Goal: Task Accomplishment & Management: Manage account settings

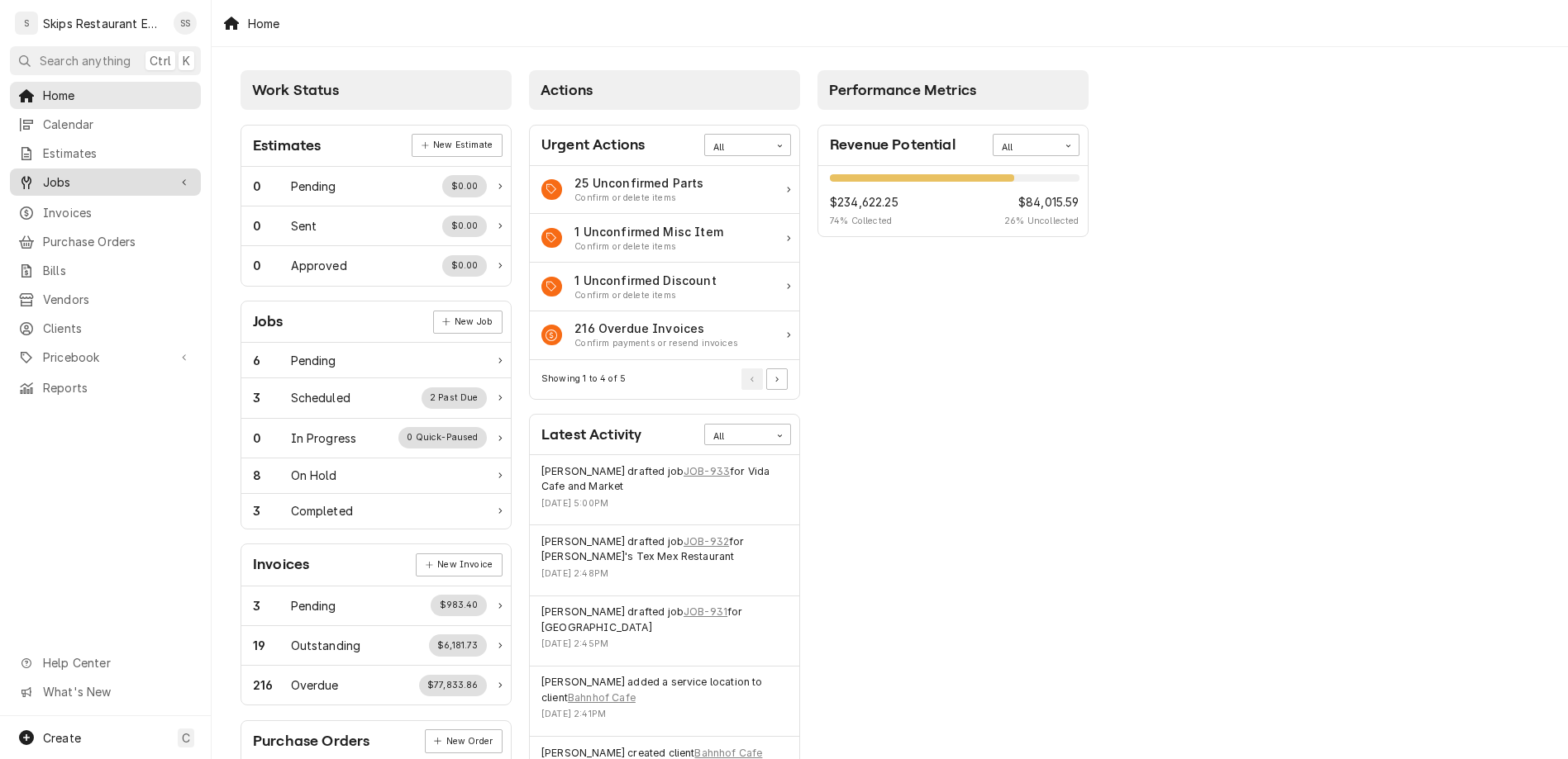
click at [58, 173] on span "Jobs" at bounding box center [104, 182] width 125 height 17
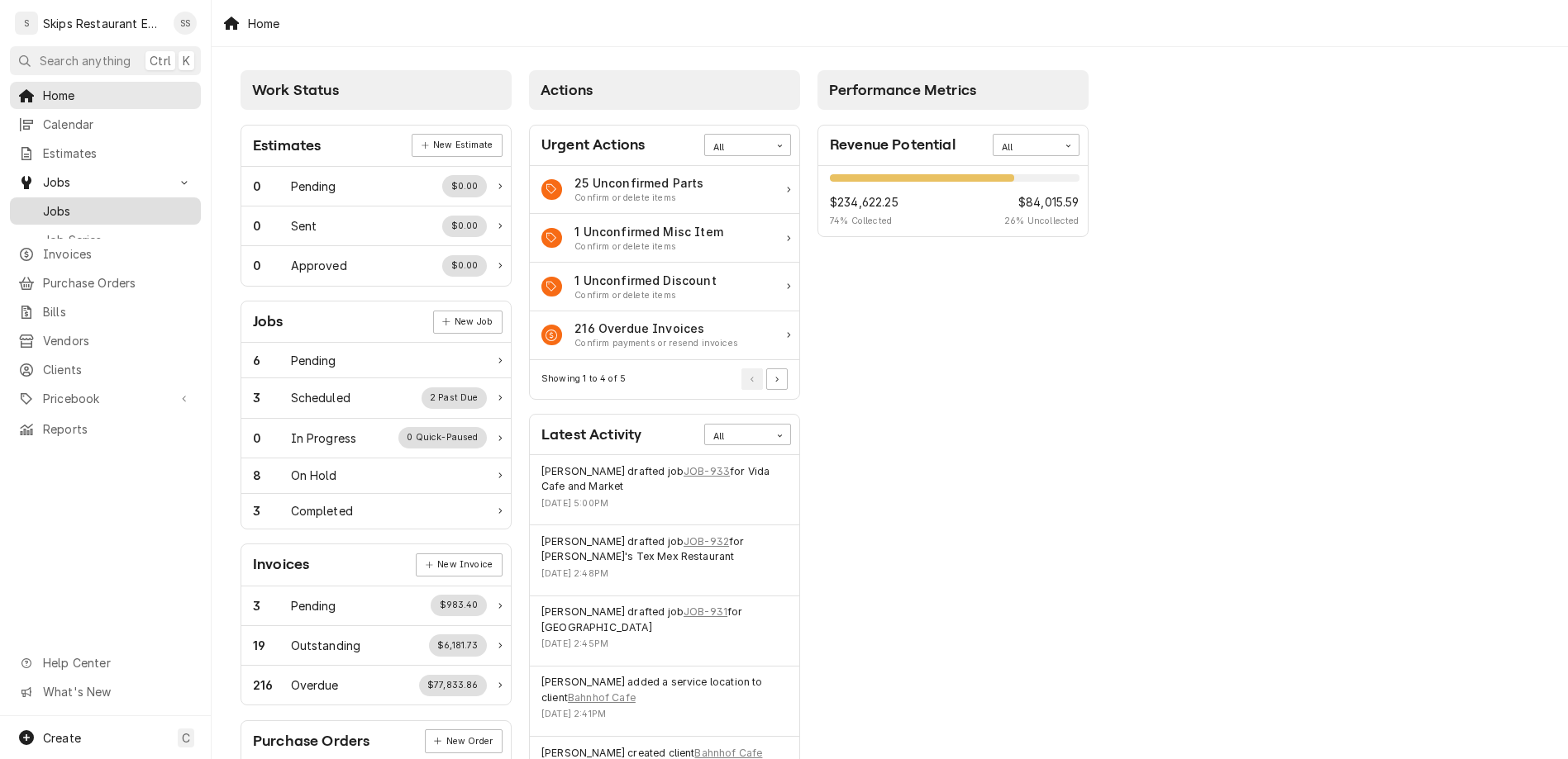
click at [48, 202] on span "Jobs" at bounding box center [117, 211] width 150 height 17
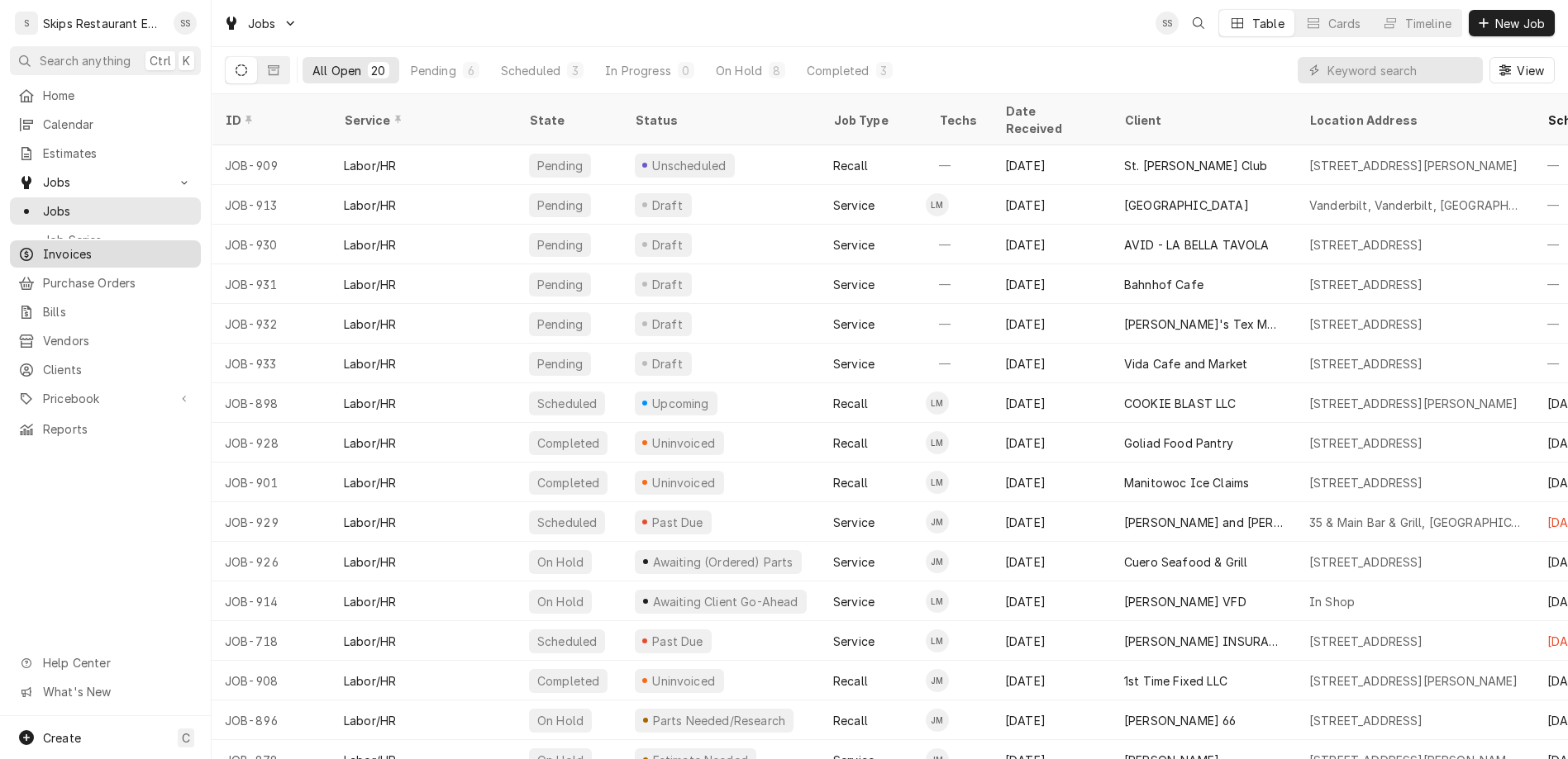
click at [43, 246] on span "Invoices" at bounding box center [117, 254] width 150 height 17
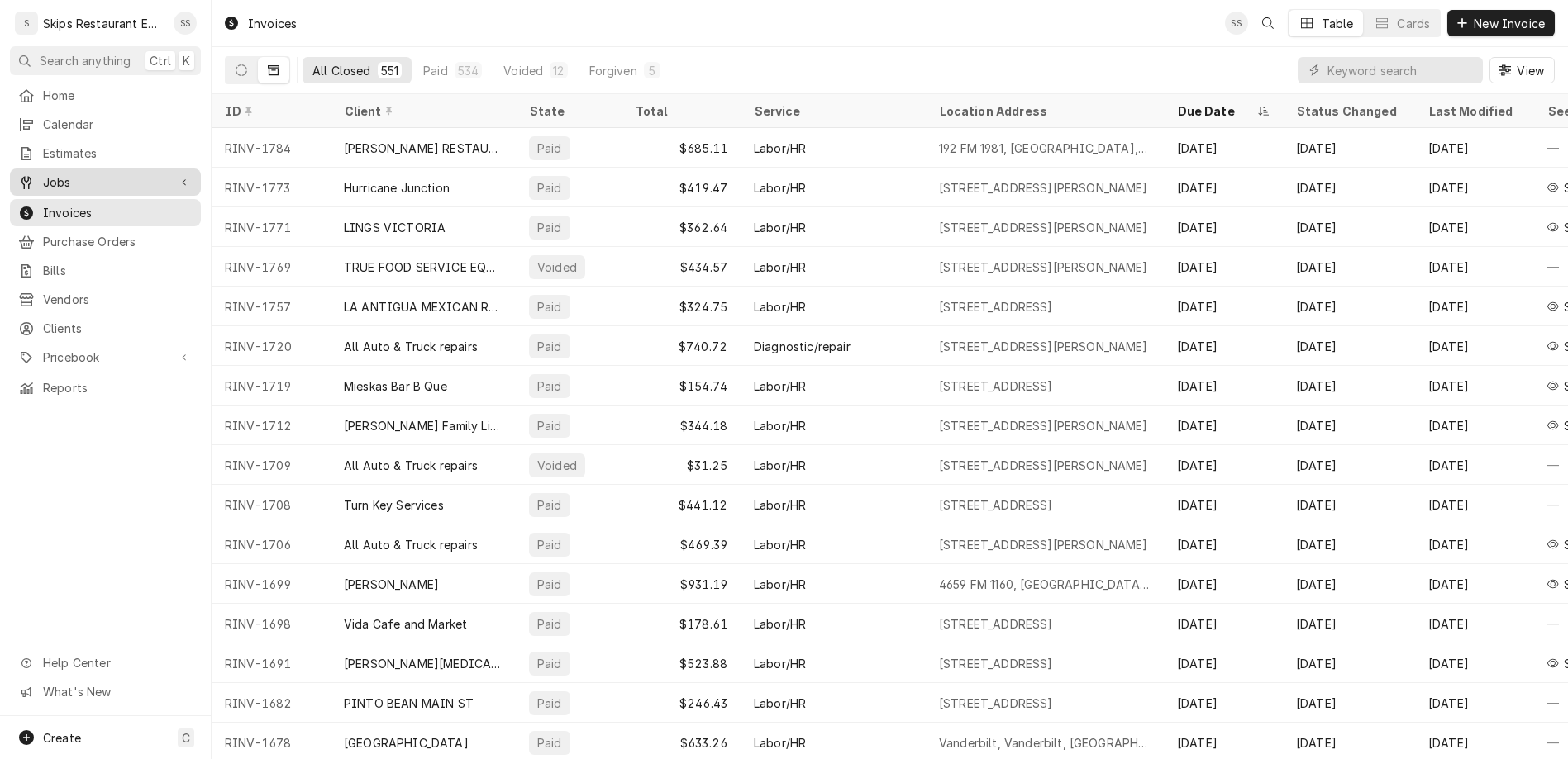
click at [45, 173] on span "Jobs" at bounding box center [104, 182] width 125 height 17
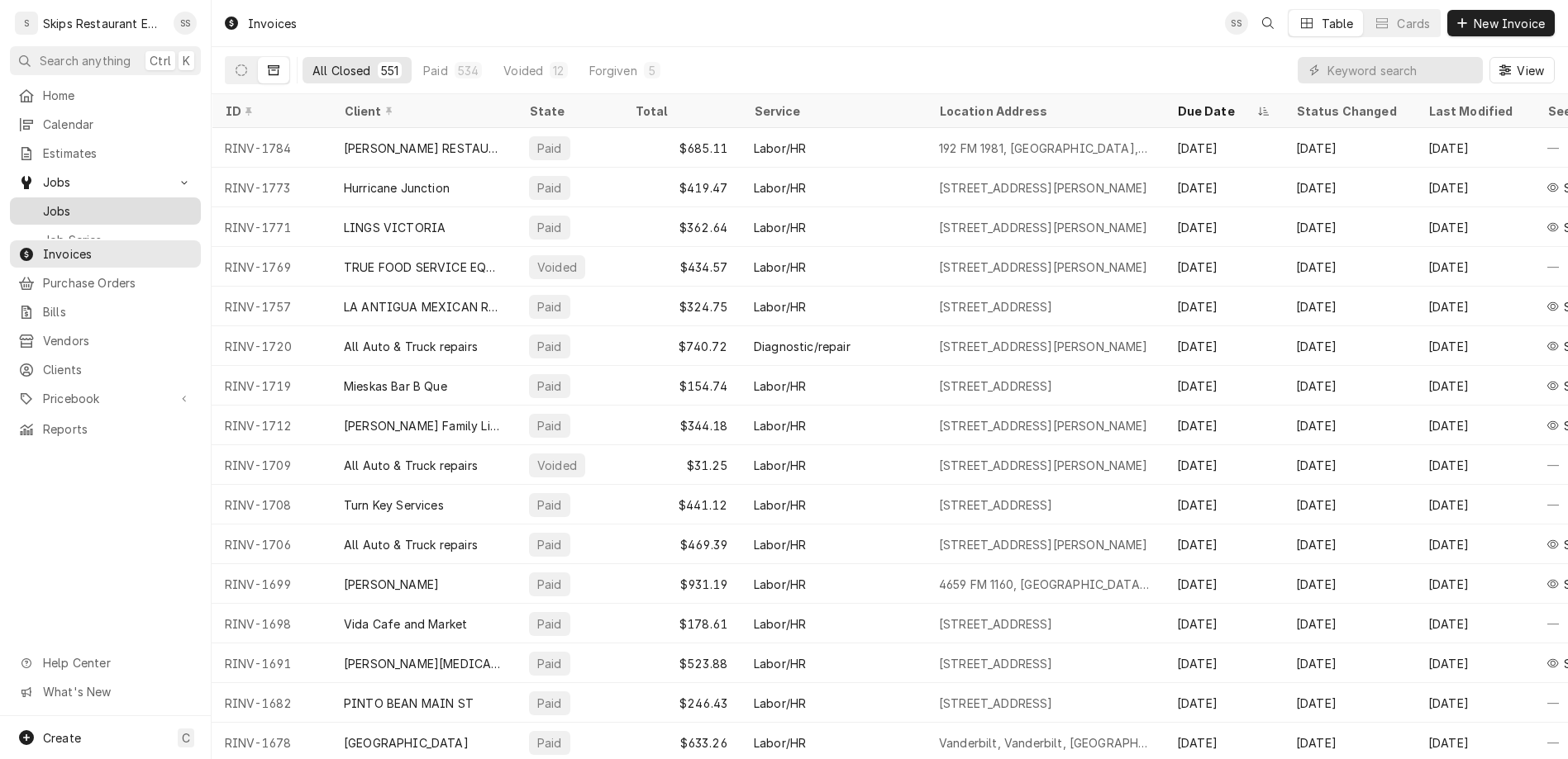
click at [43, 202] on span "Jobs" at bounding box center [117, 211] width 150 height 17
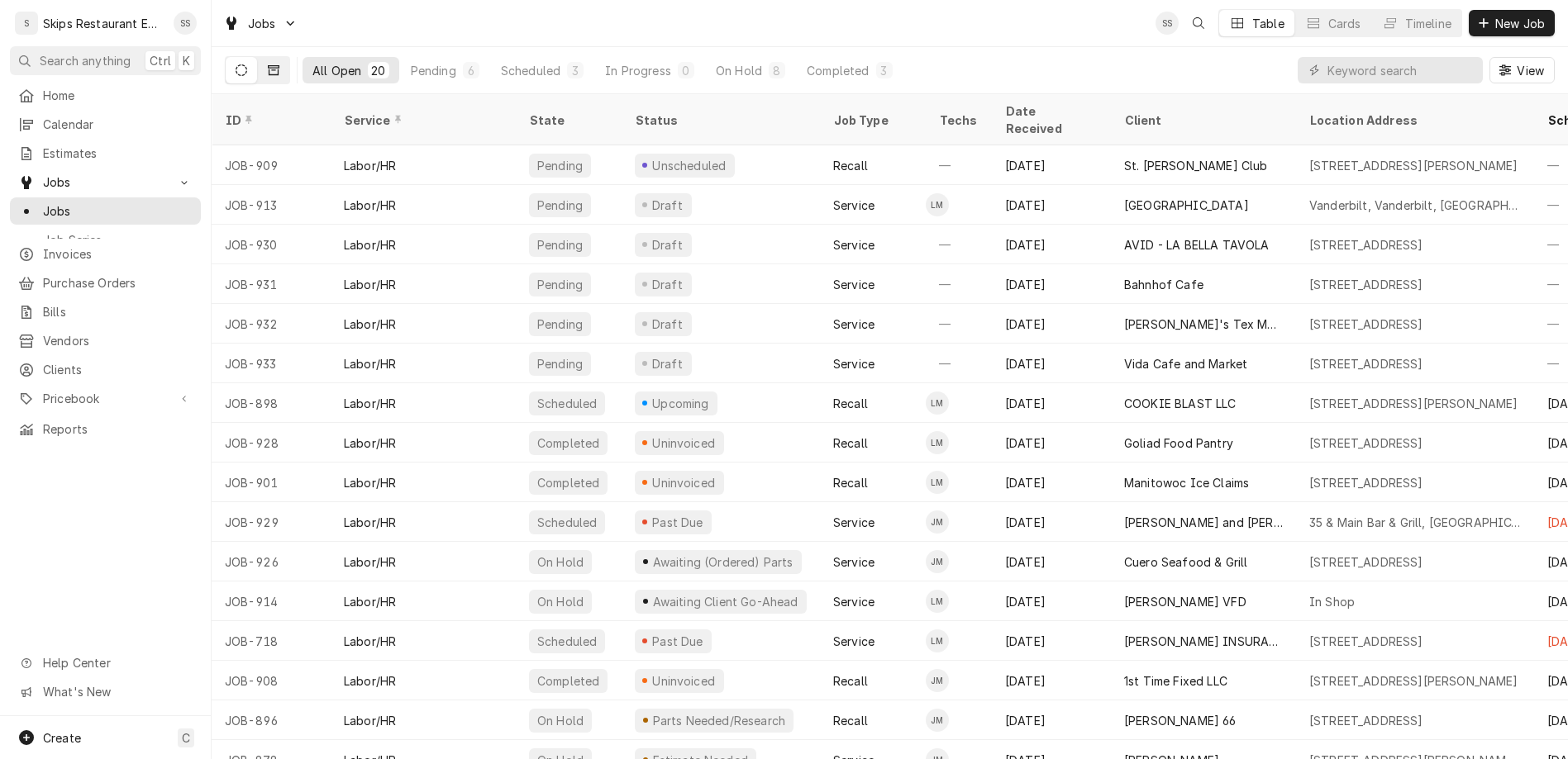
click at [258, 59] on button "Dynamic Content Wrapper" at bounding box center [274, 70] width 31 height 26
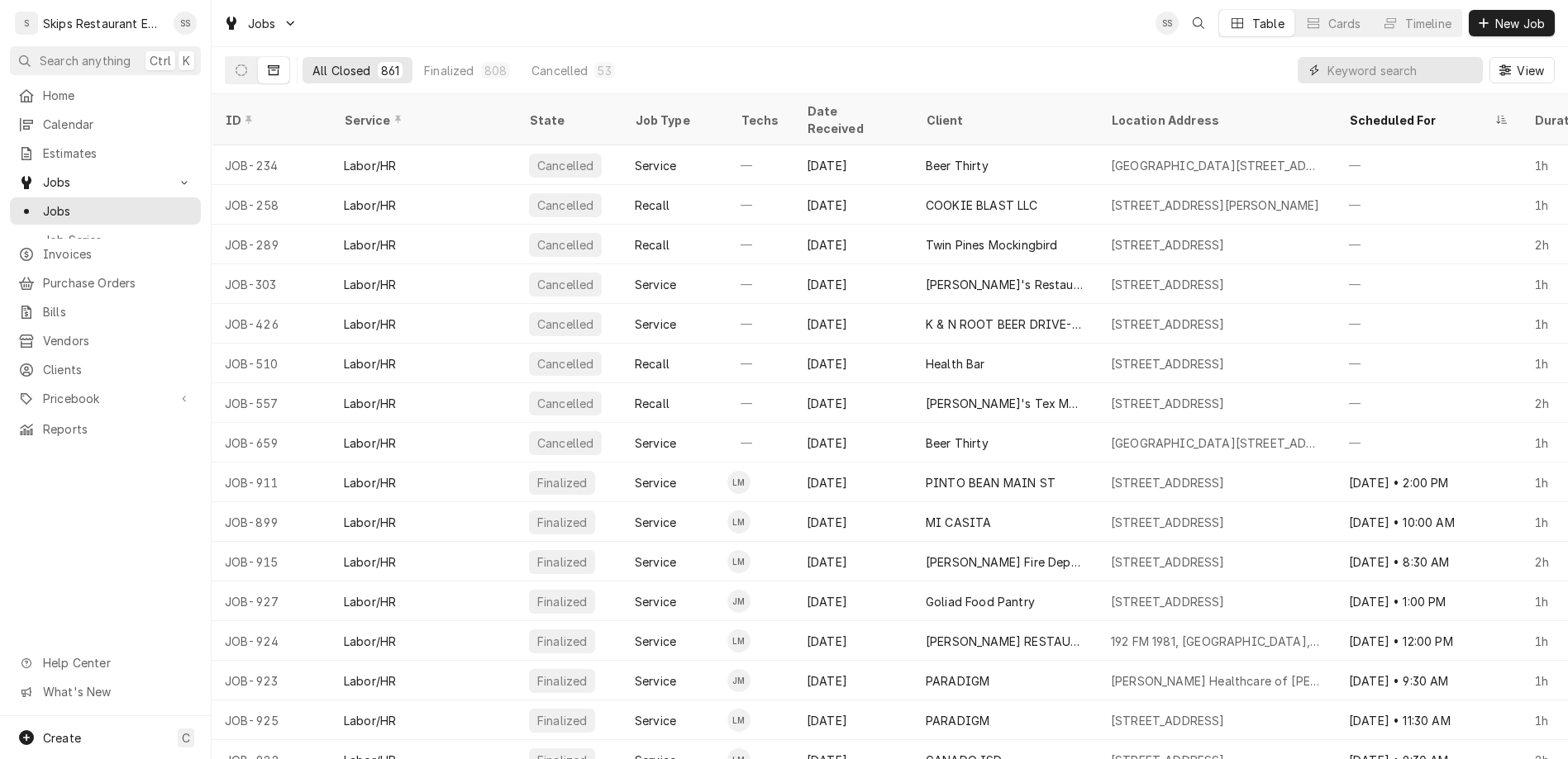
click at [1396, 57] on input "Dynamic Content Wrapper" at bounding box center [1401, 70] width 147 height 26
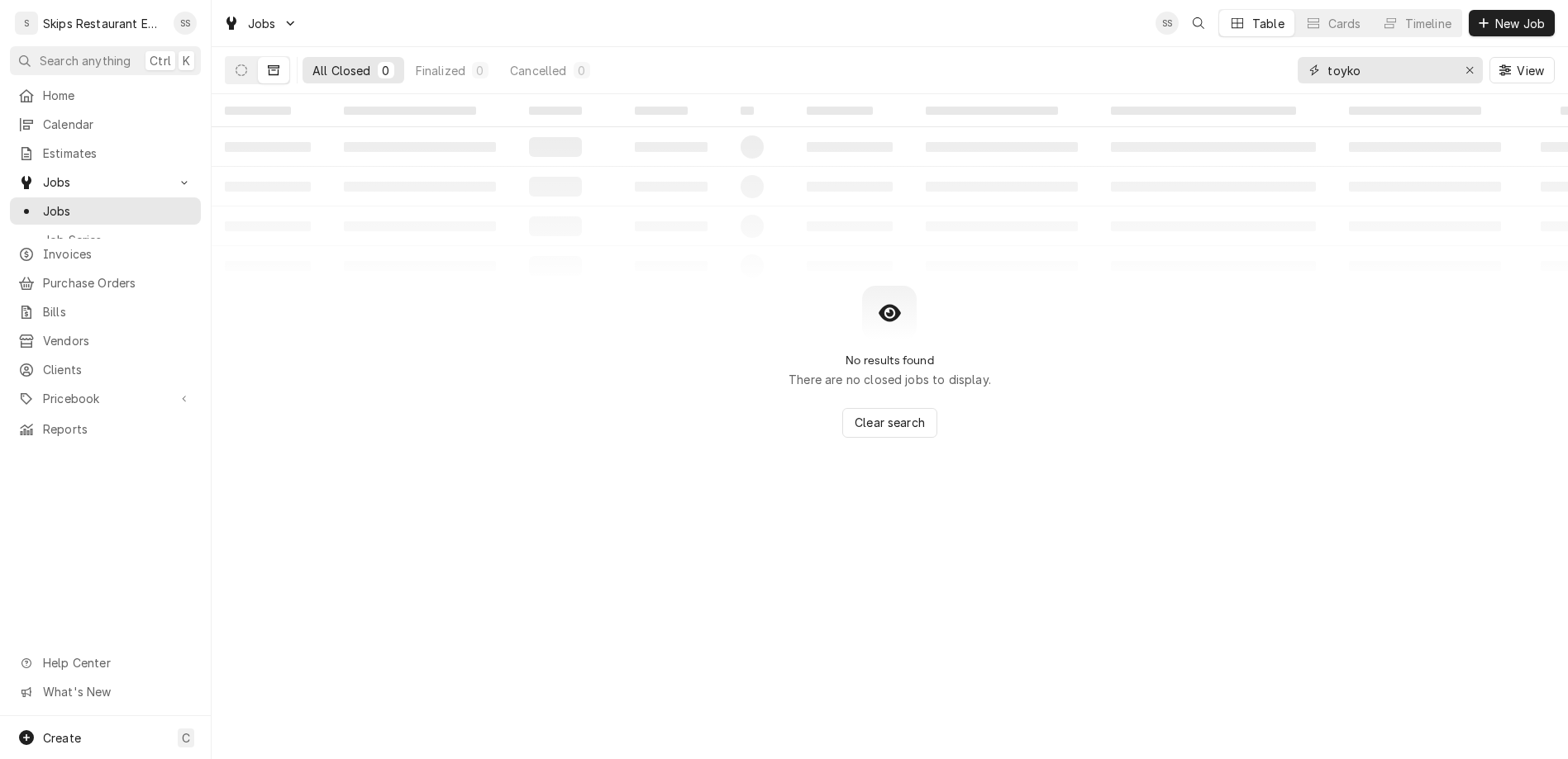
click at [1396, 57] on input "toyko" at bounding box center [1389, 70] width 124 height 26
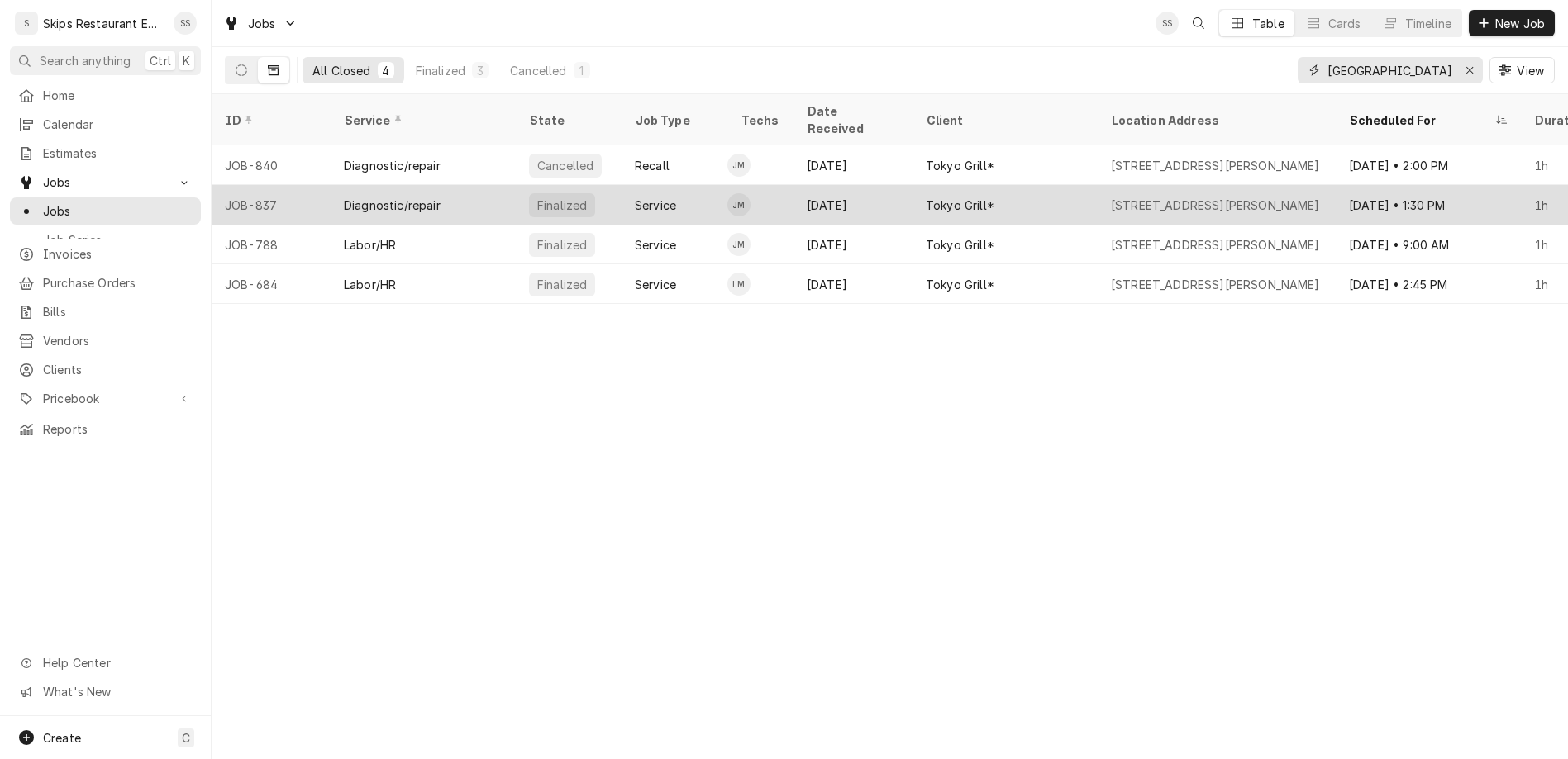
type input "tokyo"
click at [912, 185] on div "Tokyo Grill*" at bounding box center [1004, 204] width 185 height 40
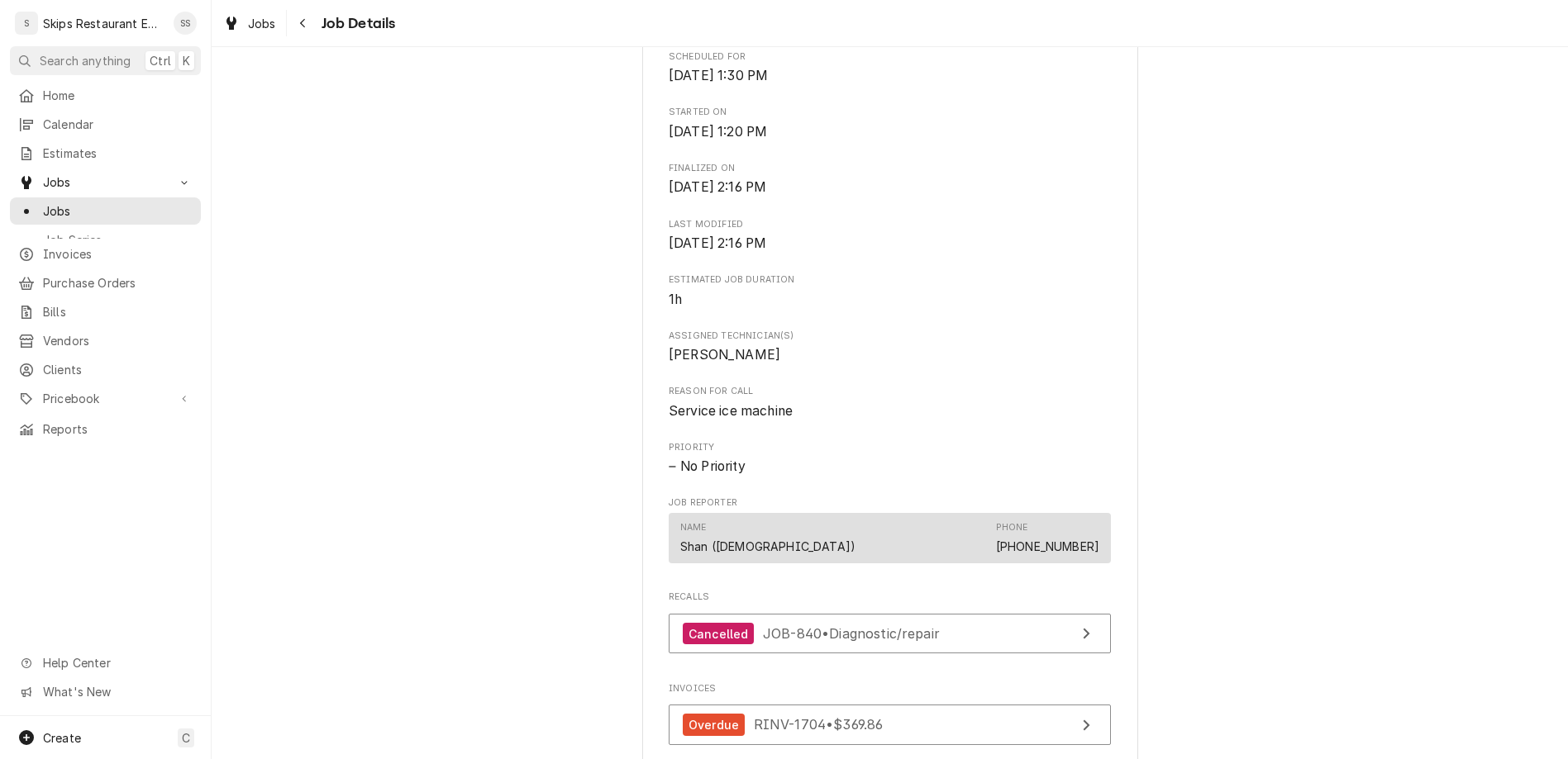
scroll to position [473, 0]
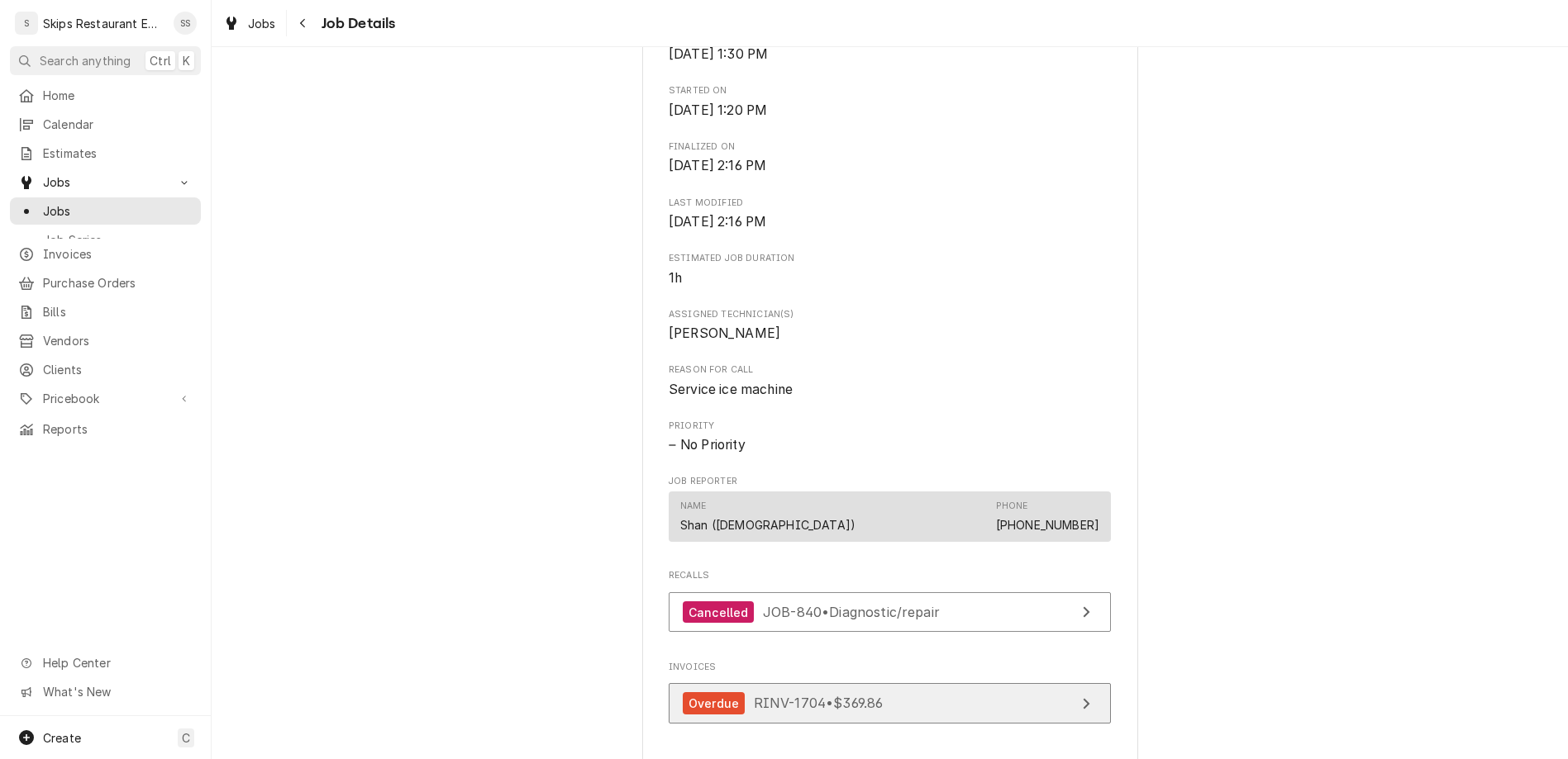
click at [985, 684] on link "Overdue RINV-1704 • $369.86" at bounding box center [889, 704] width 442 height 41
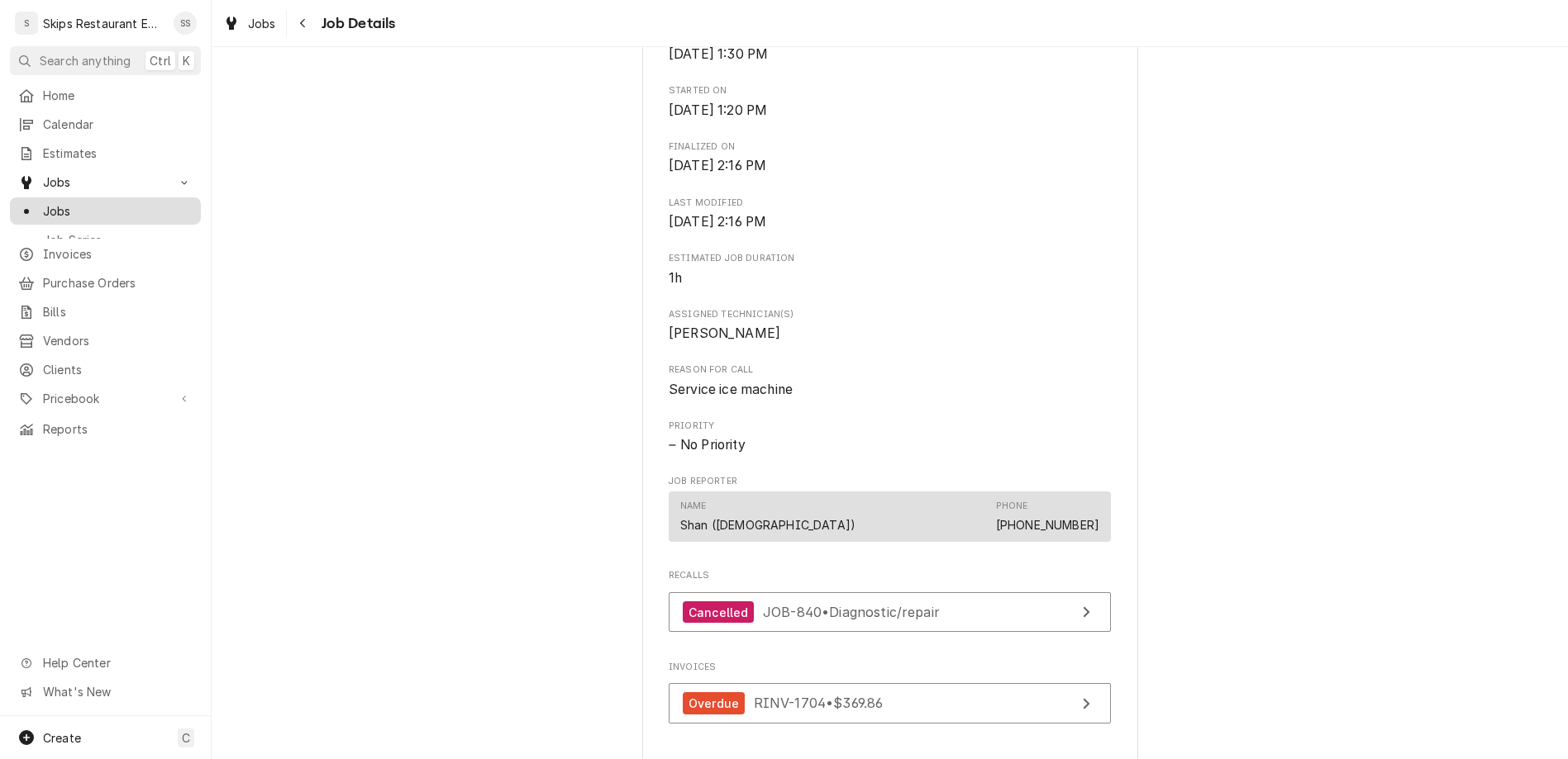
click at [43, 202] on span "Jobs" at bounding box center [117, 211] width 150 height 17
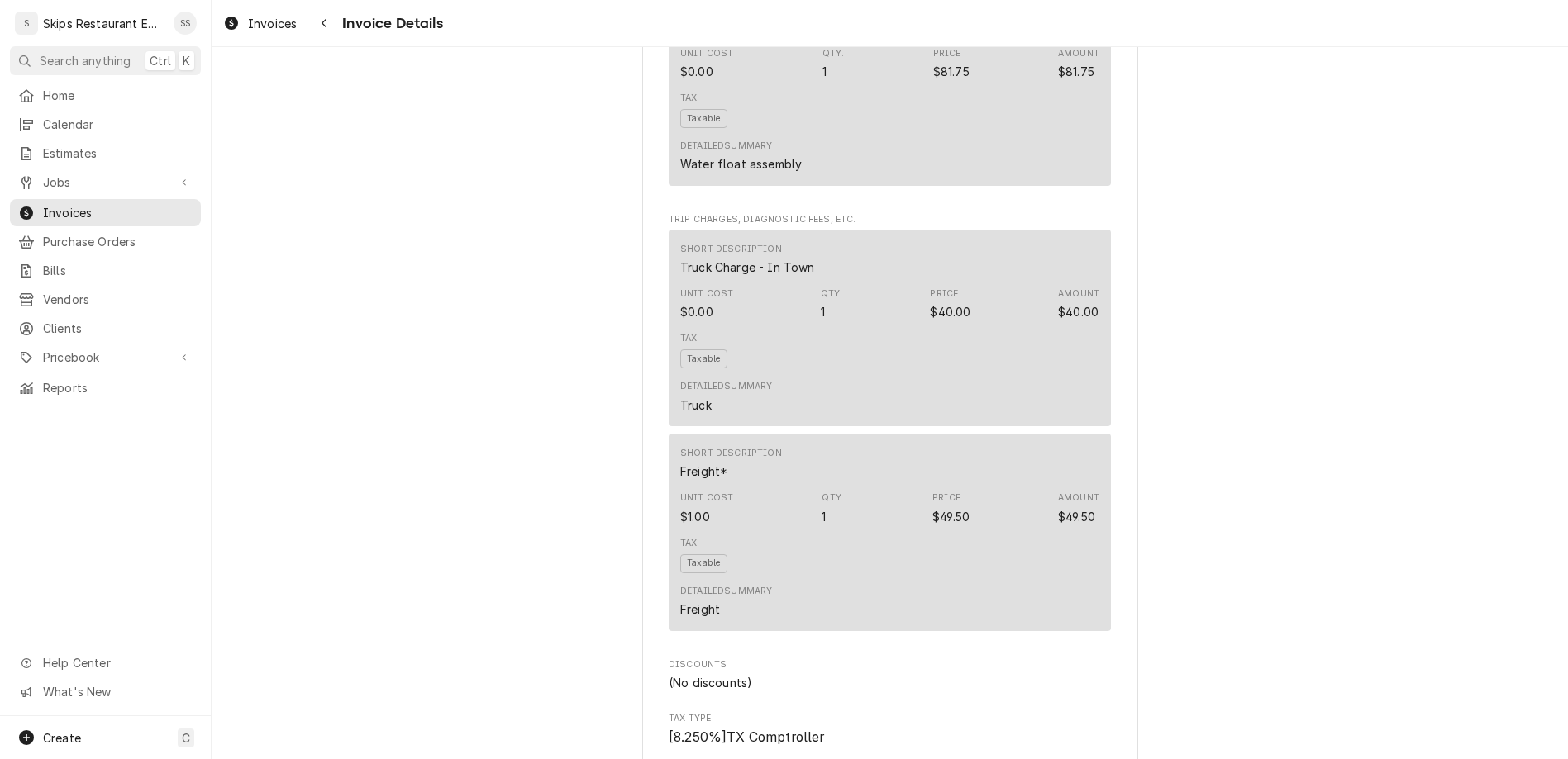
scroll to position [1656, 0]
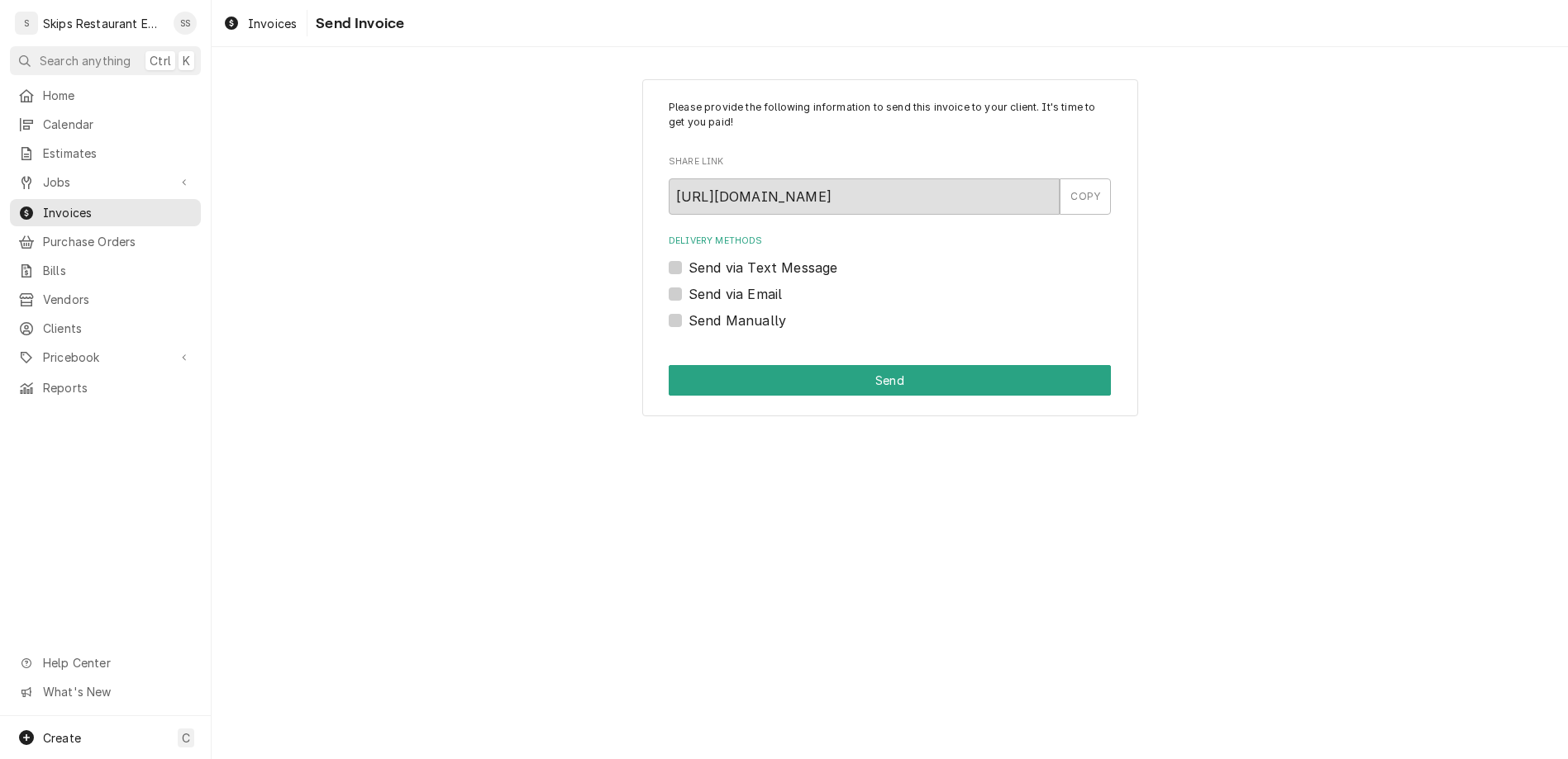
click at [701, 310] on label "Send Manually" at bounding box center [737, 320] width 98 height 20
click at [701, 310] on input "Send Manually" at bounding box center [909, 329] width 442 height 37
checkbox input "true"
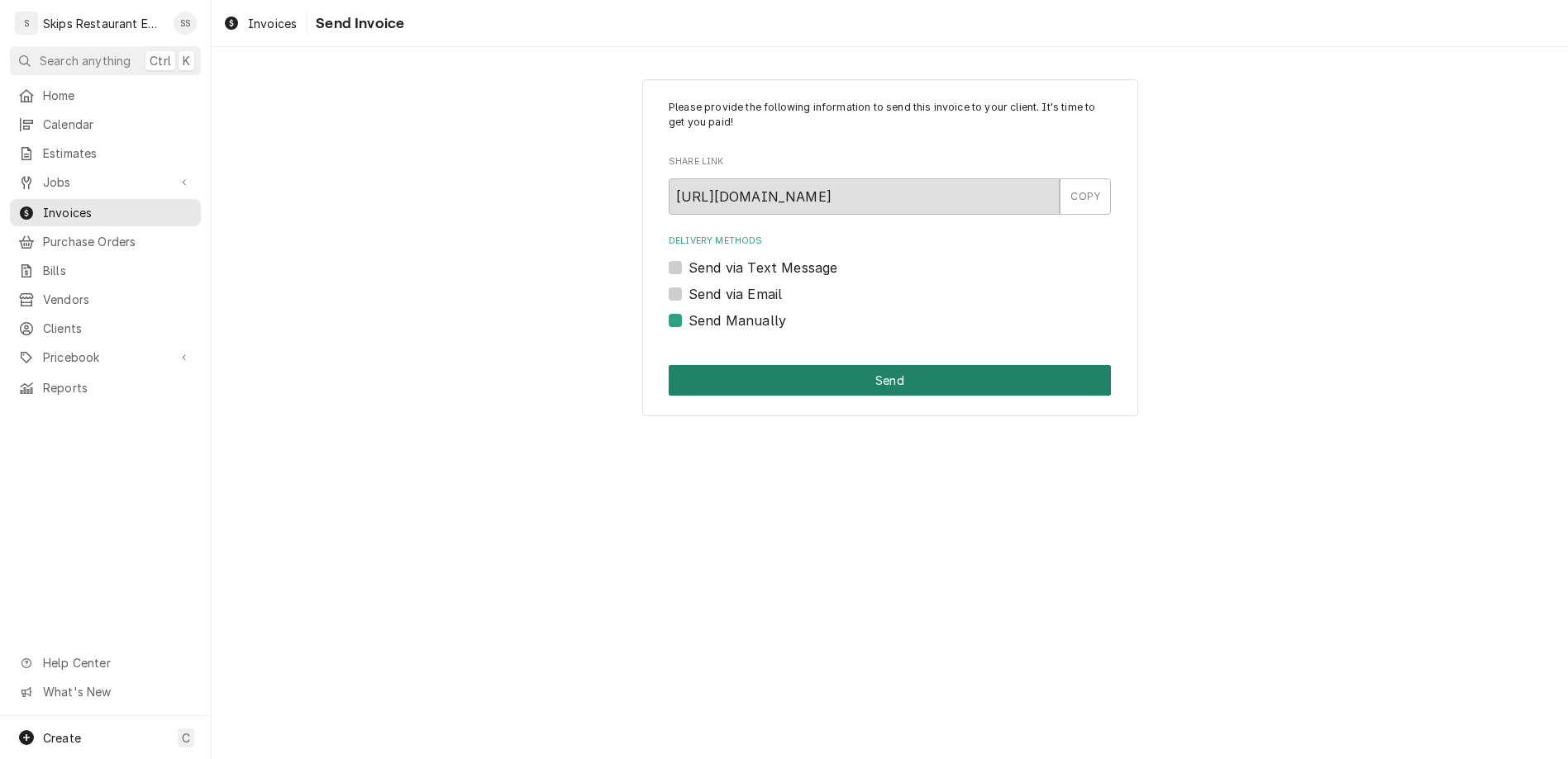
click at [840, 365] on button "Send" at bounding box center [889, 381] width 442 height 31
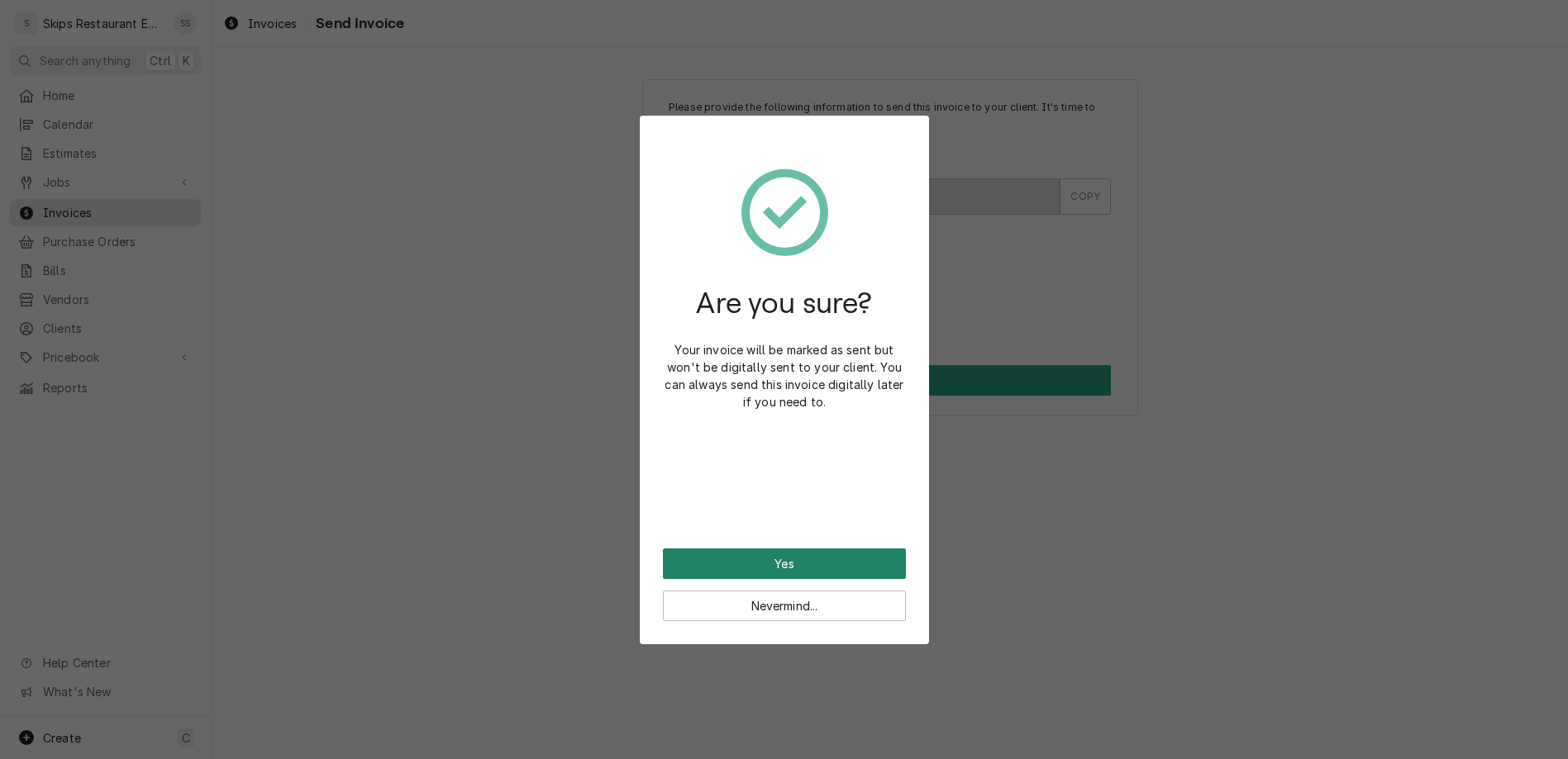
click at [764, 548] on button "Yes" at bounding box center [784, 564] width 243 height 31
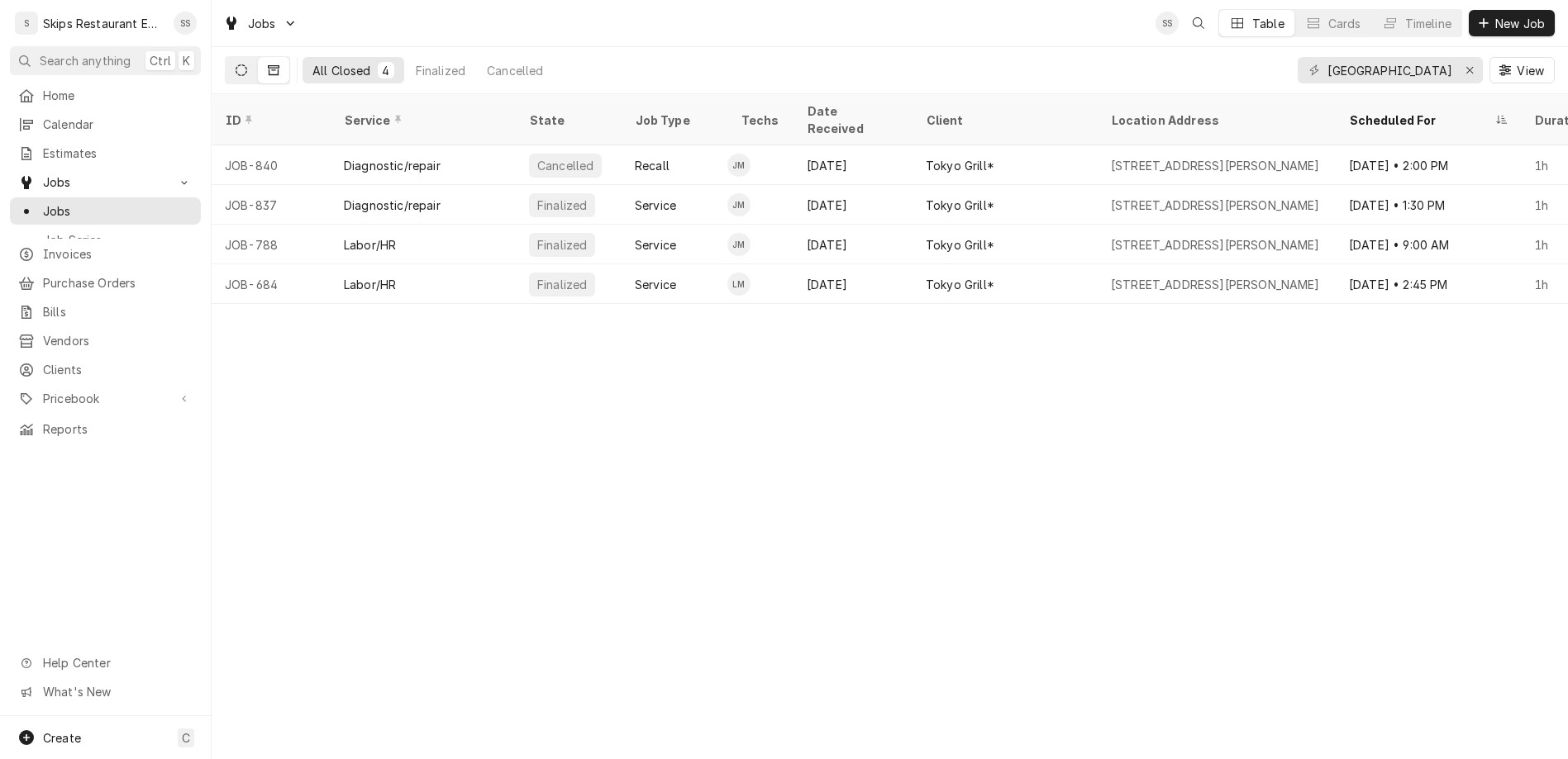
click at [235, 65] on icon "Dynamic Content Wrapper" at bounding box center [241, 71] width 12 height 12
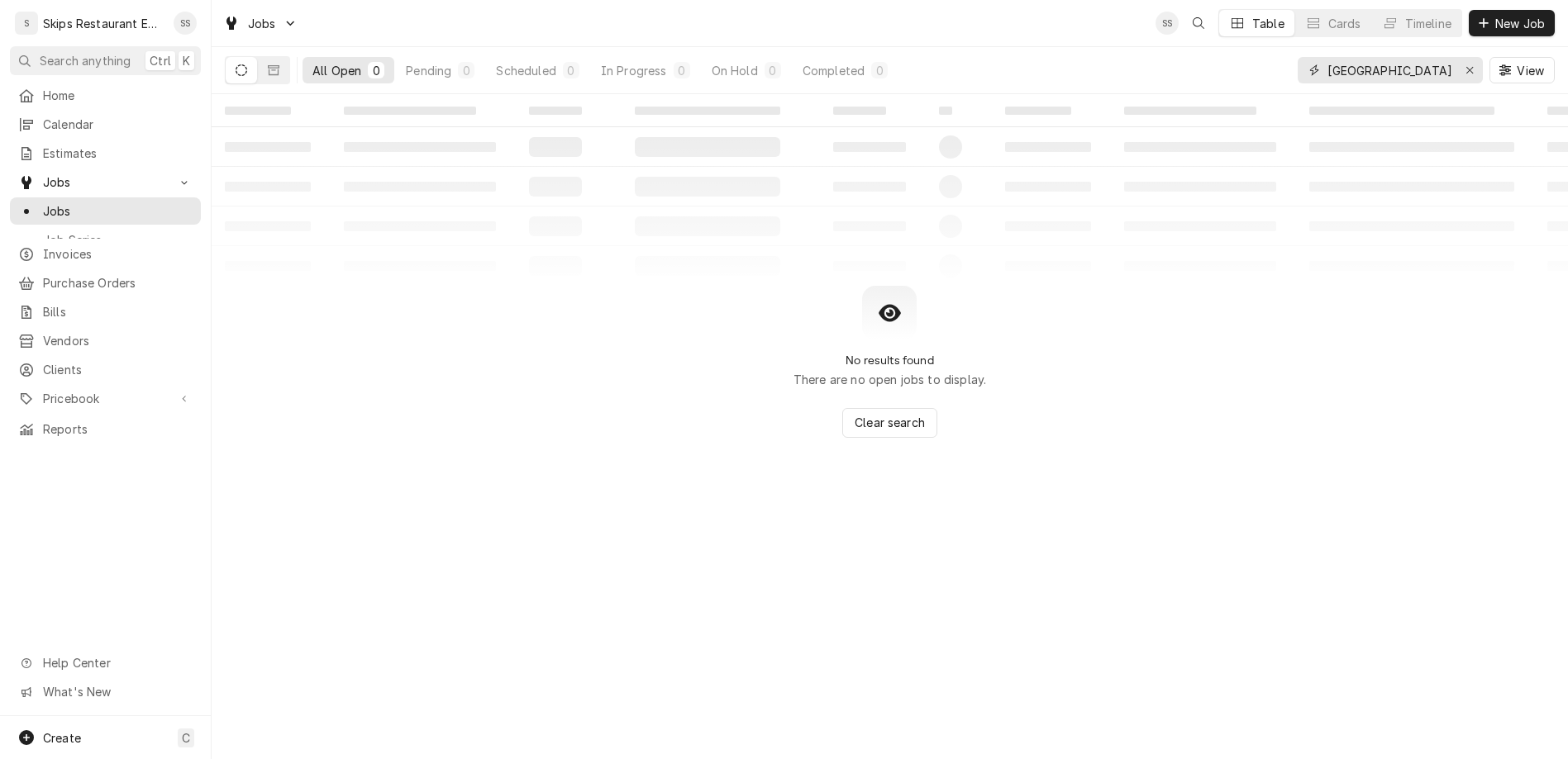
drag, startPoint x: 1425, startPoint y: 55, endPoint x: 1331, endPoint y: 53, distance: 94.0
click at [1331, 57] on input "[GEOGRAPHIC_DATA]" at bounding box center [1389, 70] width 124 height 26
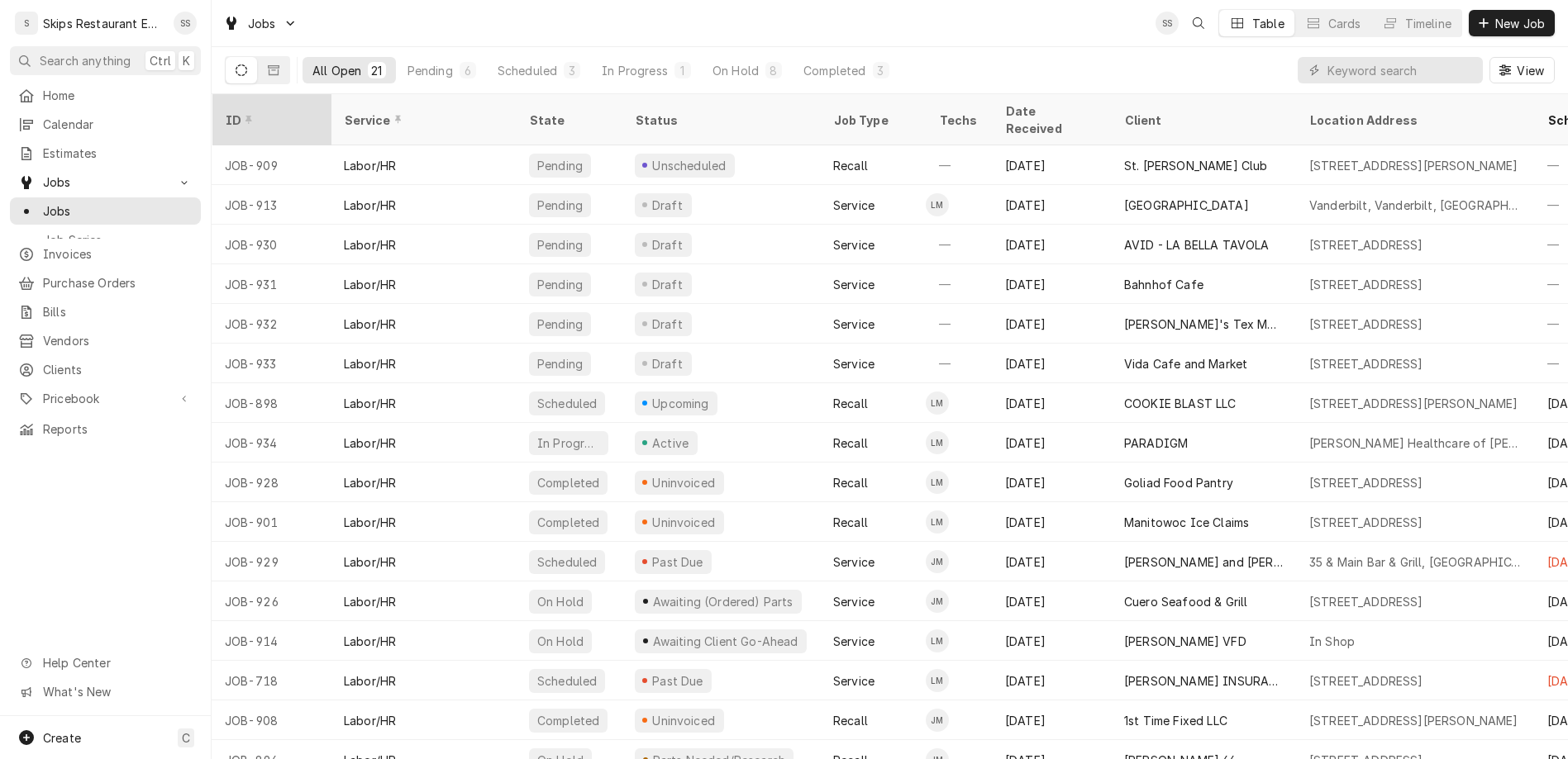
click at [224, 111] on div "ID" at bounding box center [269, 120] width 89 height 17
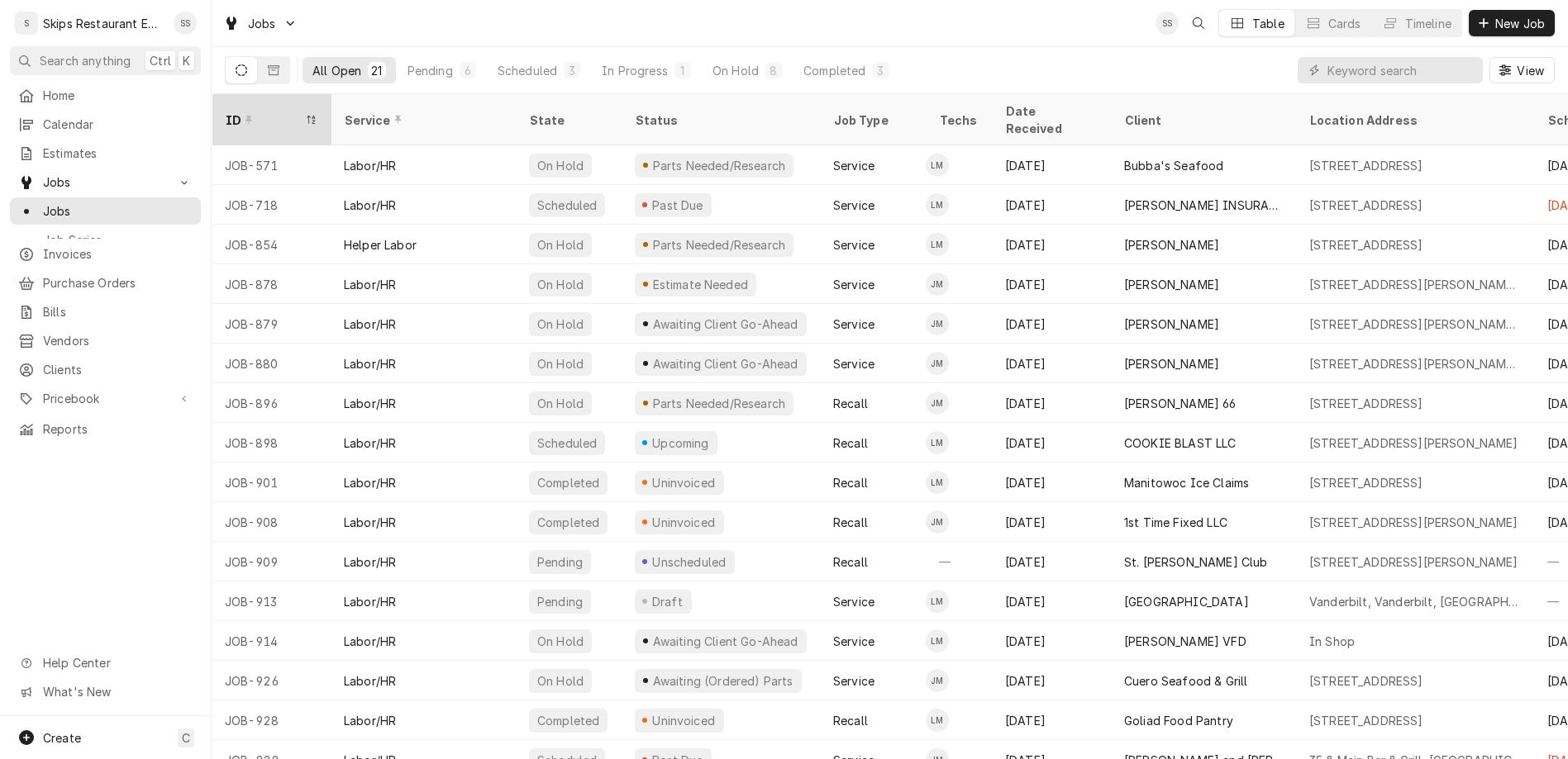
click at [242, 114] on div "Dynamic Content Wrapper" at bounding box center [248, 120] width 12 height 12
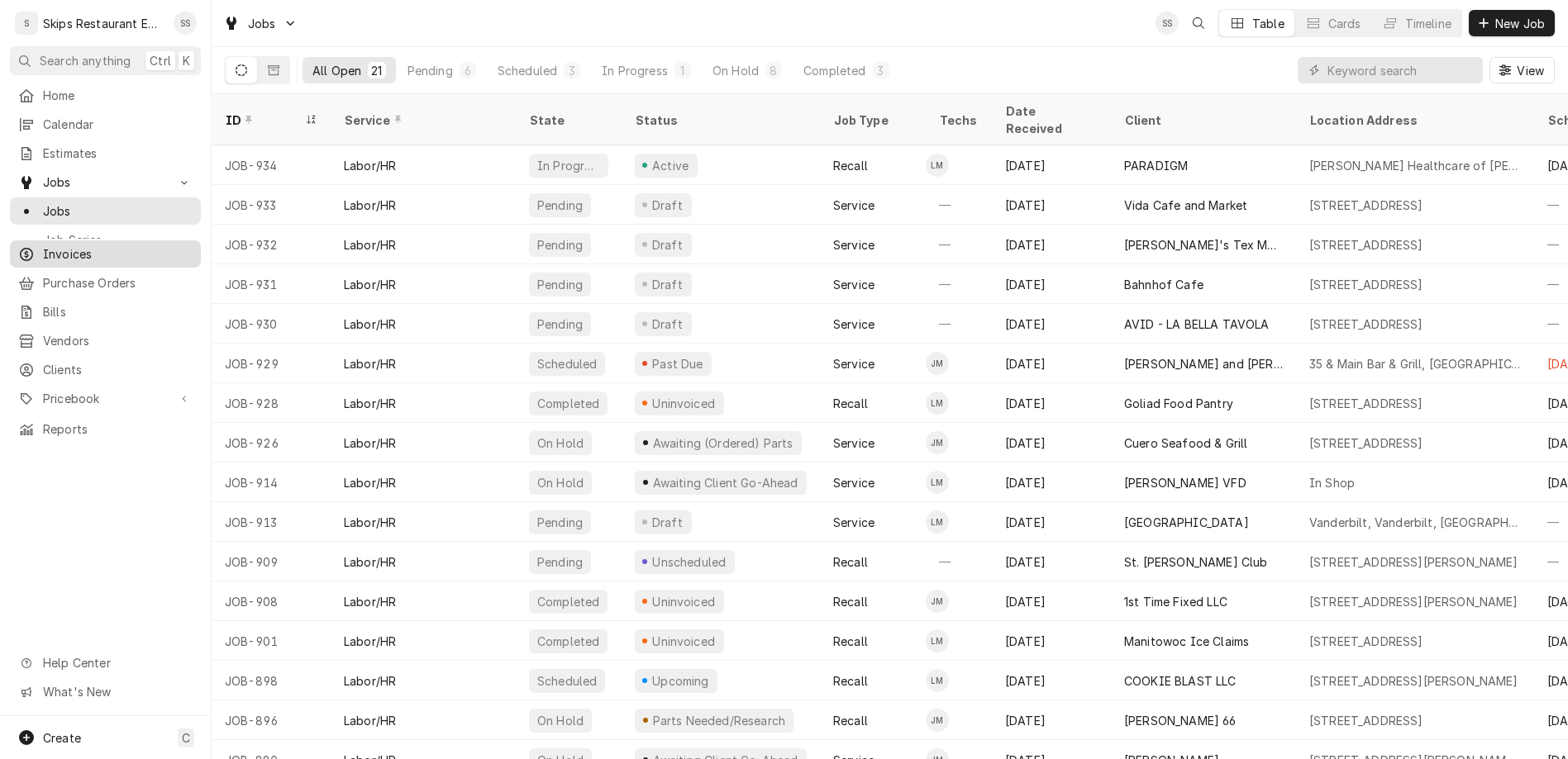
click at [50, 246] on span "Invoices" at bounding box center [117, 254] width 150 height 17
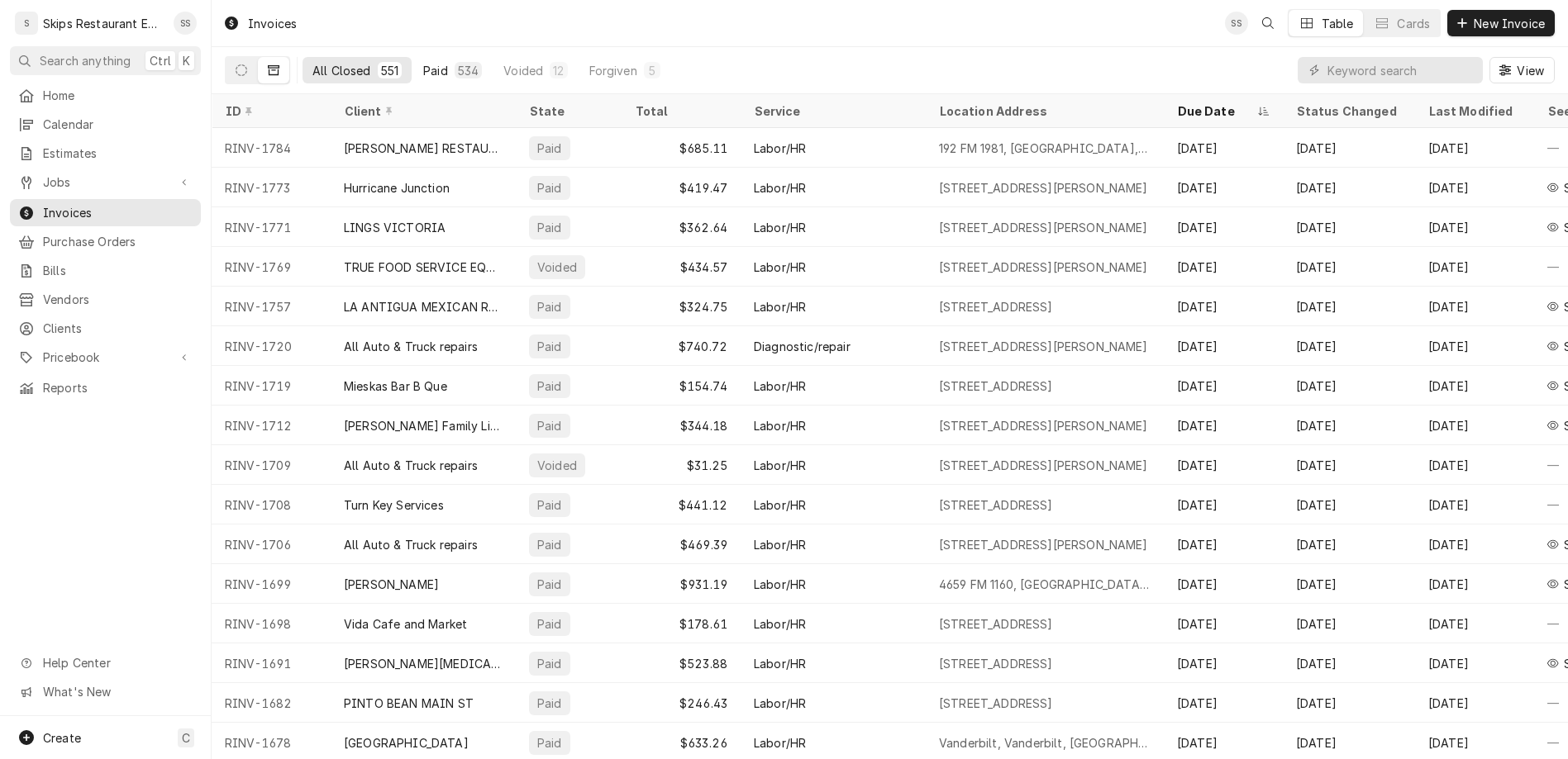
click at [423, 62] on div "Paid" at bounding box center [435, 71] width 25 height 17
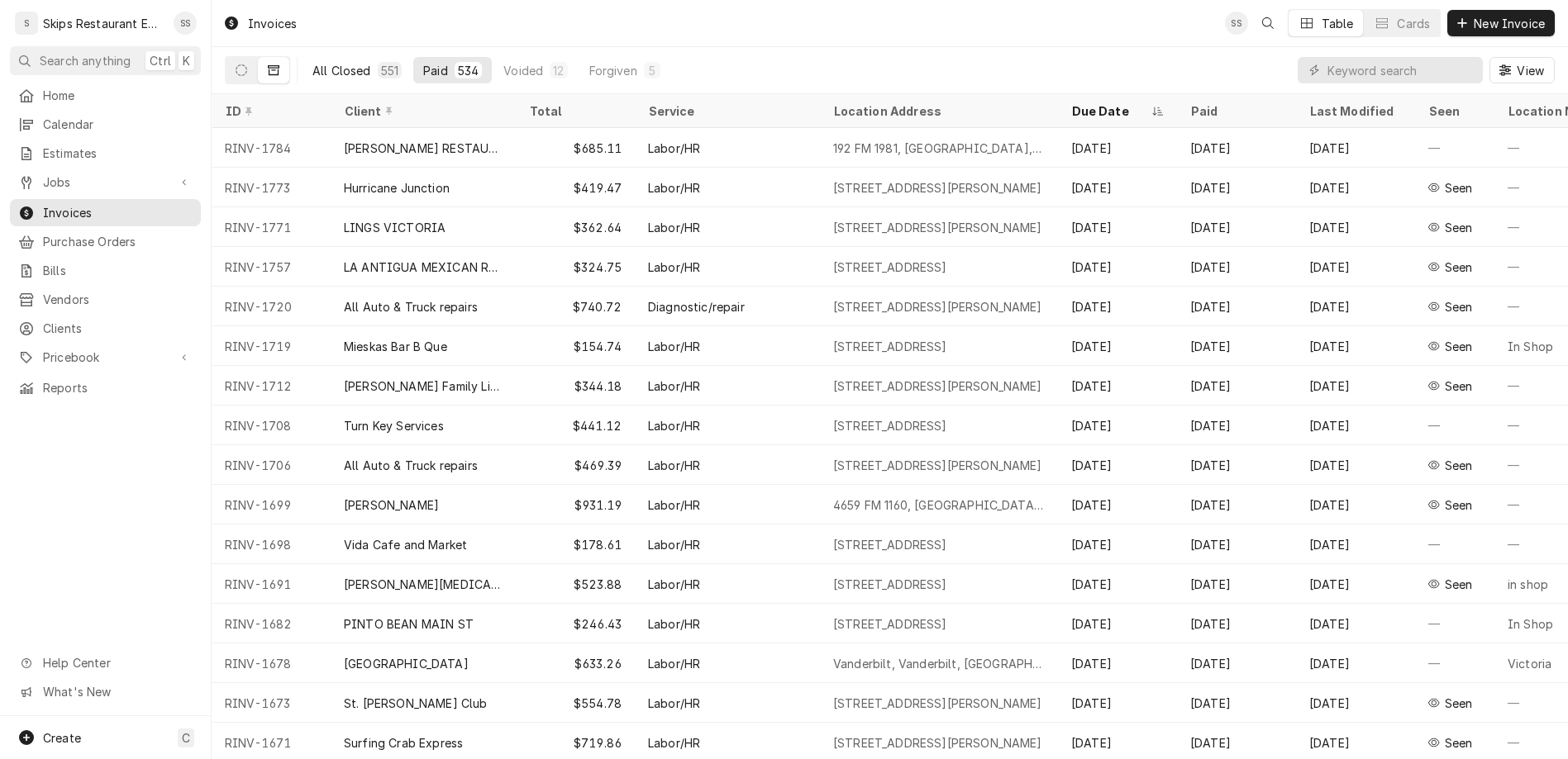
click at [312, 62] on div "All Closed" at bounding box center [341, 71] width 59 height 17
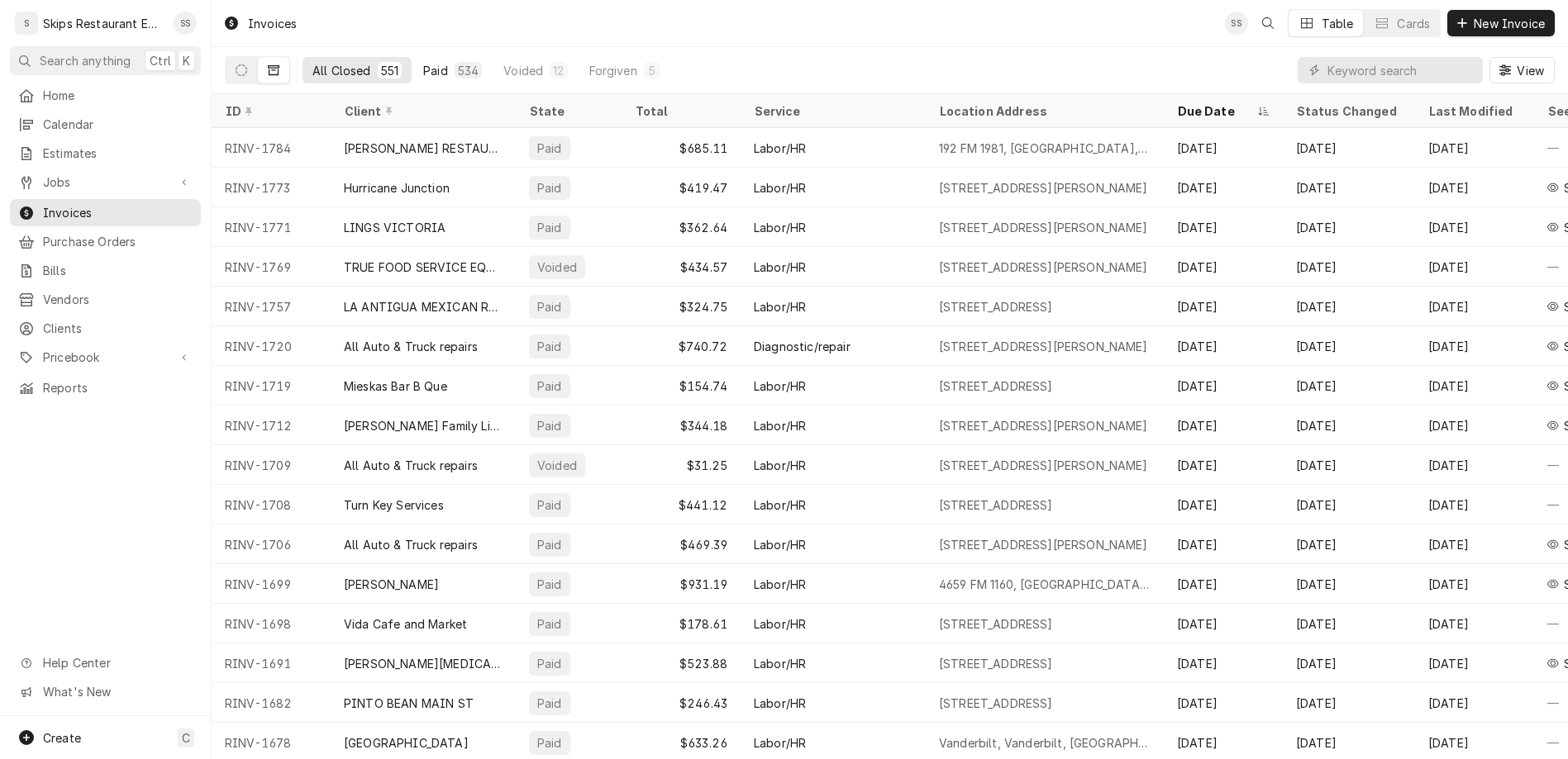
click at [423, 62] on div "Paid" at bounding box center [435, 71] width 25 height 17
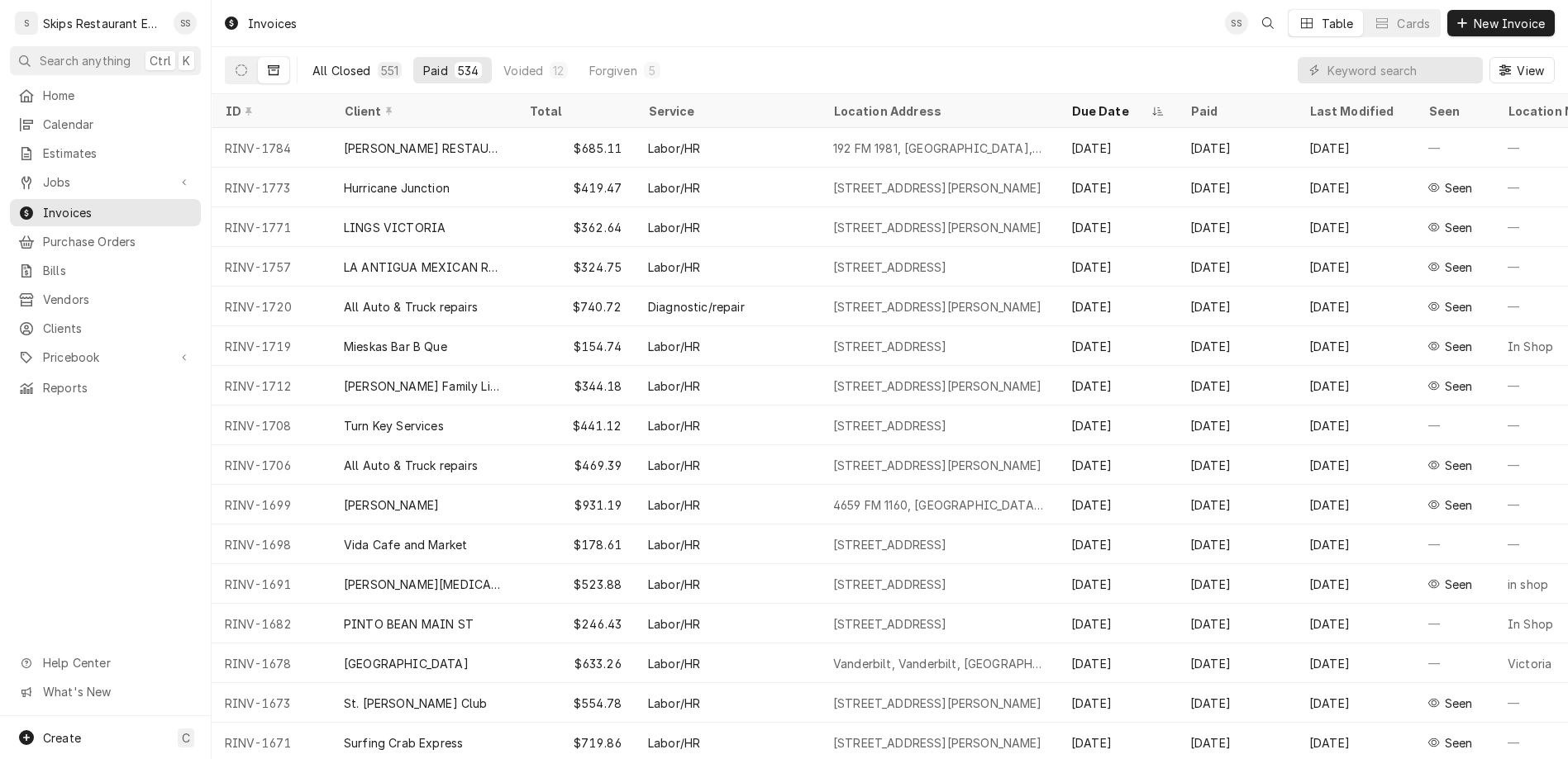
click at [312, 62] on div "All Closed" at bounding box center [341, 71] width 59 height 17
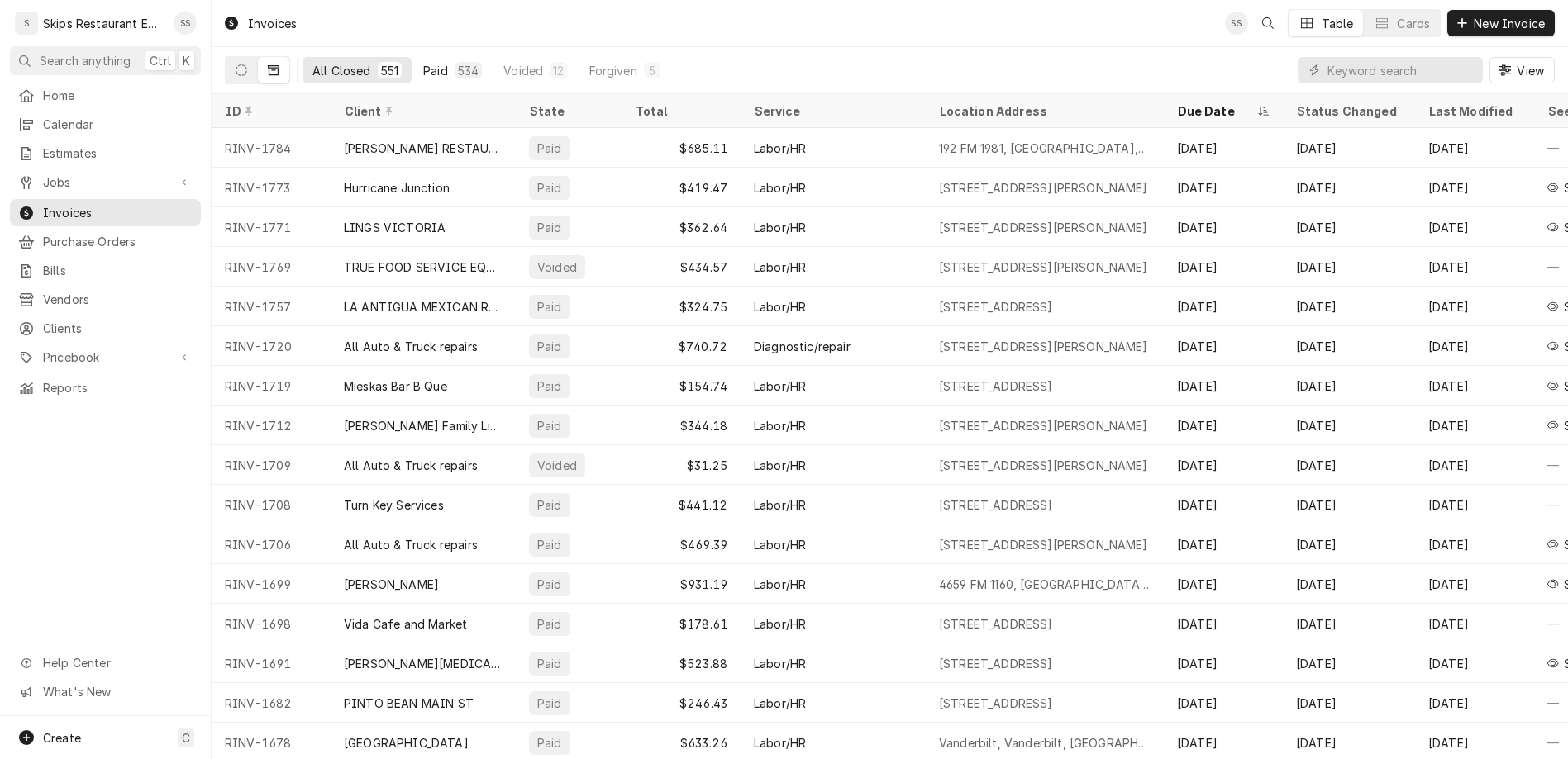
click at [423, 62] on div "Paid" at bounding box center [435, 71] width 25 height 17
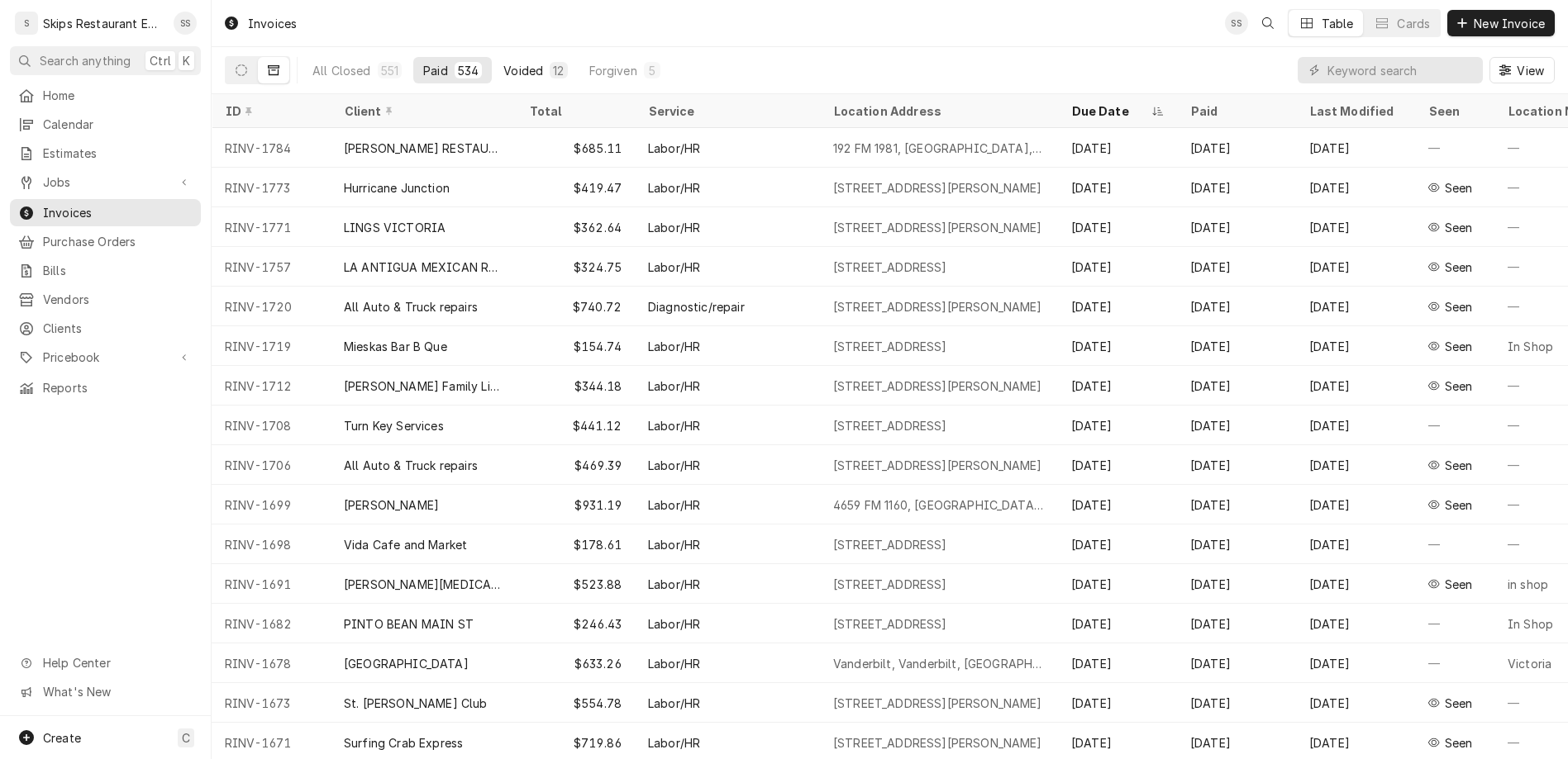
click at [503, 62] on div "Voided" at bounding box center [522, 71] width 40 height 17
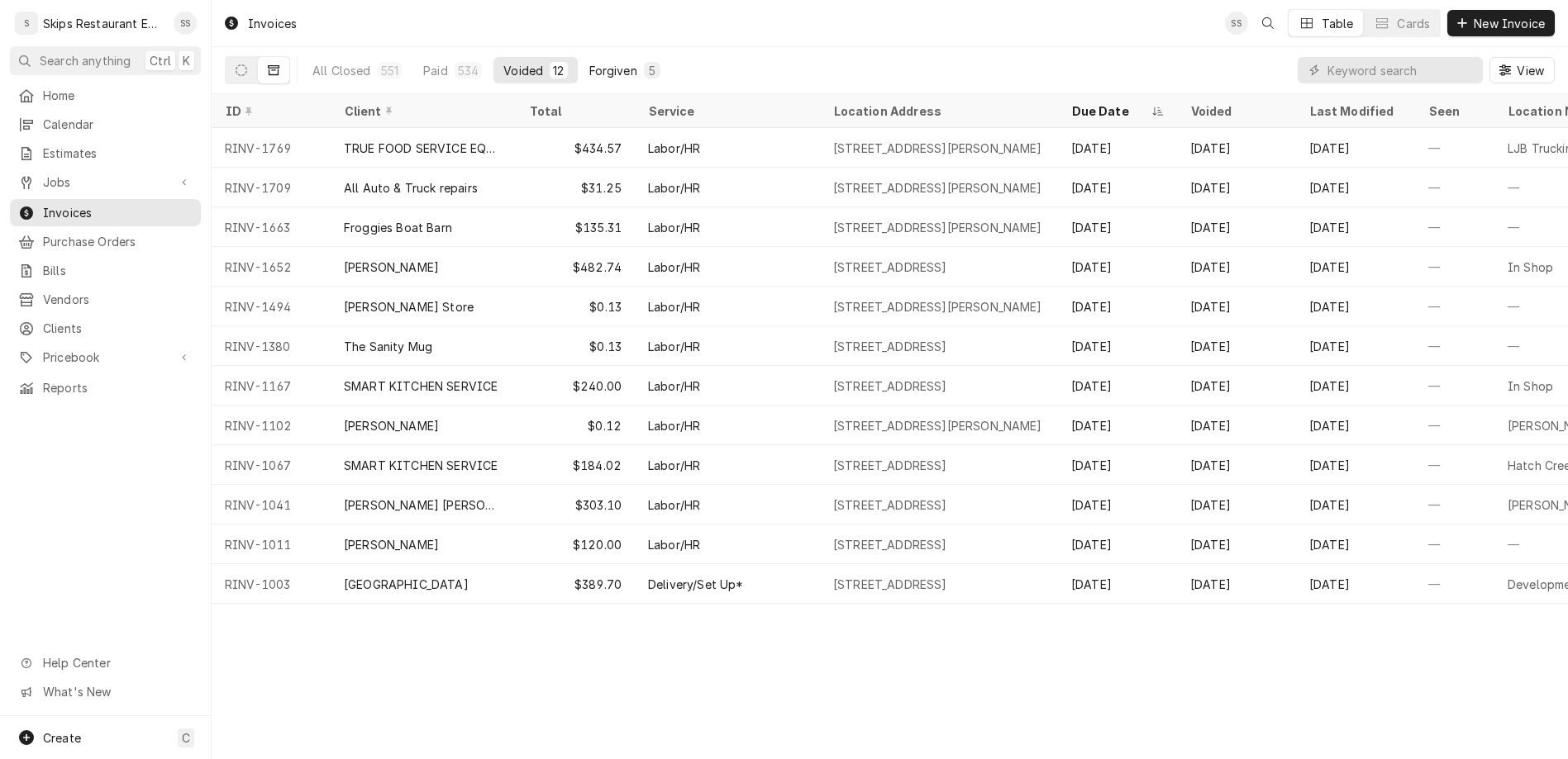
click at [589, 62] on div "Forgiven" at bounding box center [613, 71] width 48 height 17
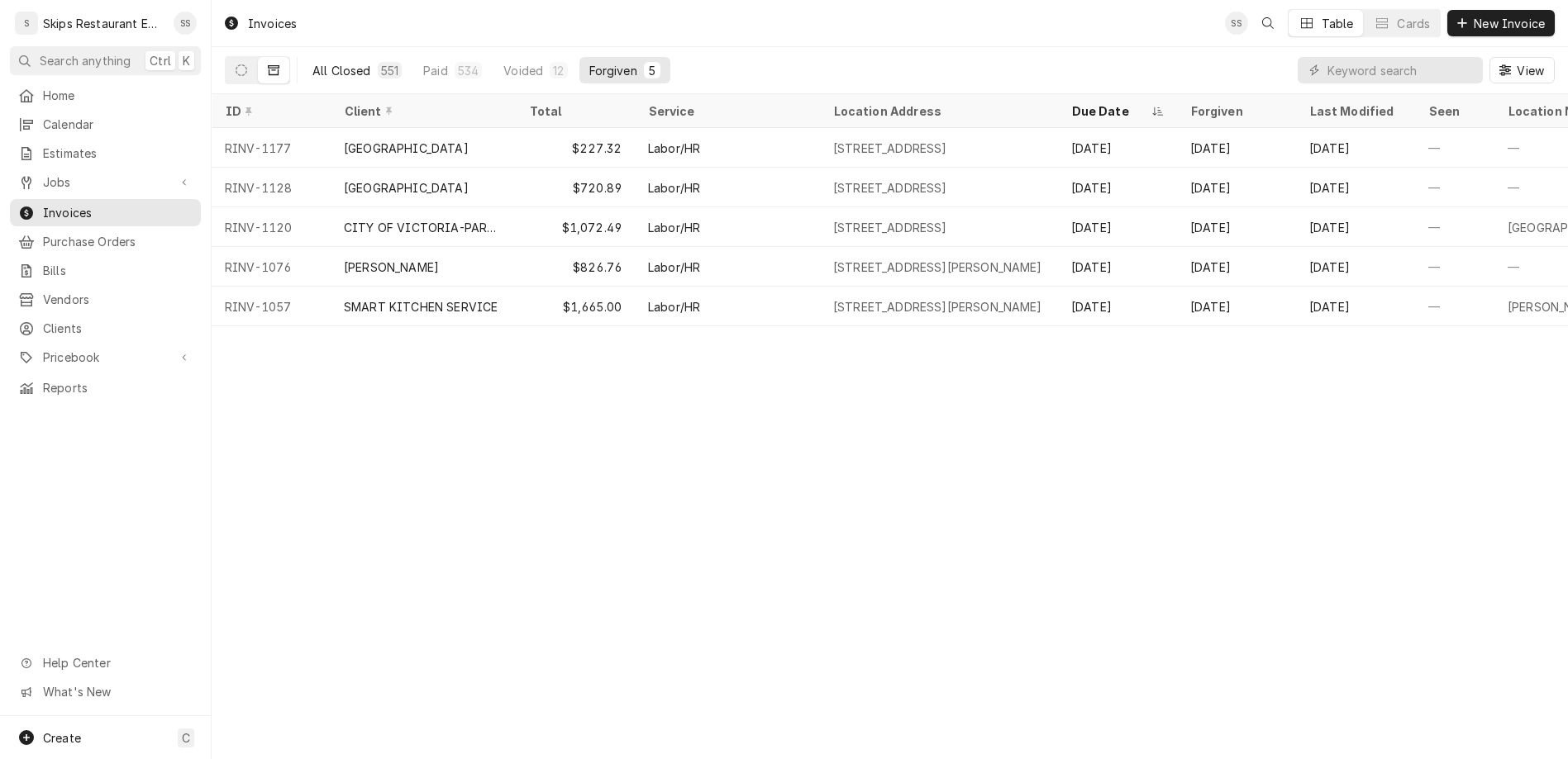
click at [312, 62] on div "All Closed" at bounding box center [341, 71] width 59 height 17
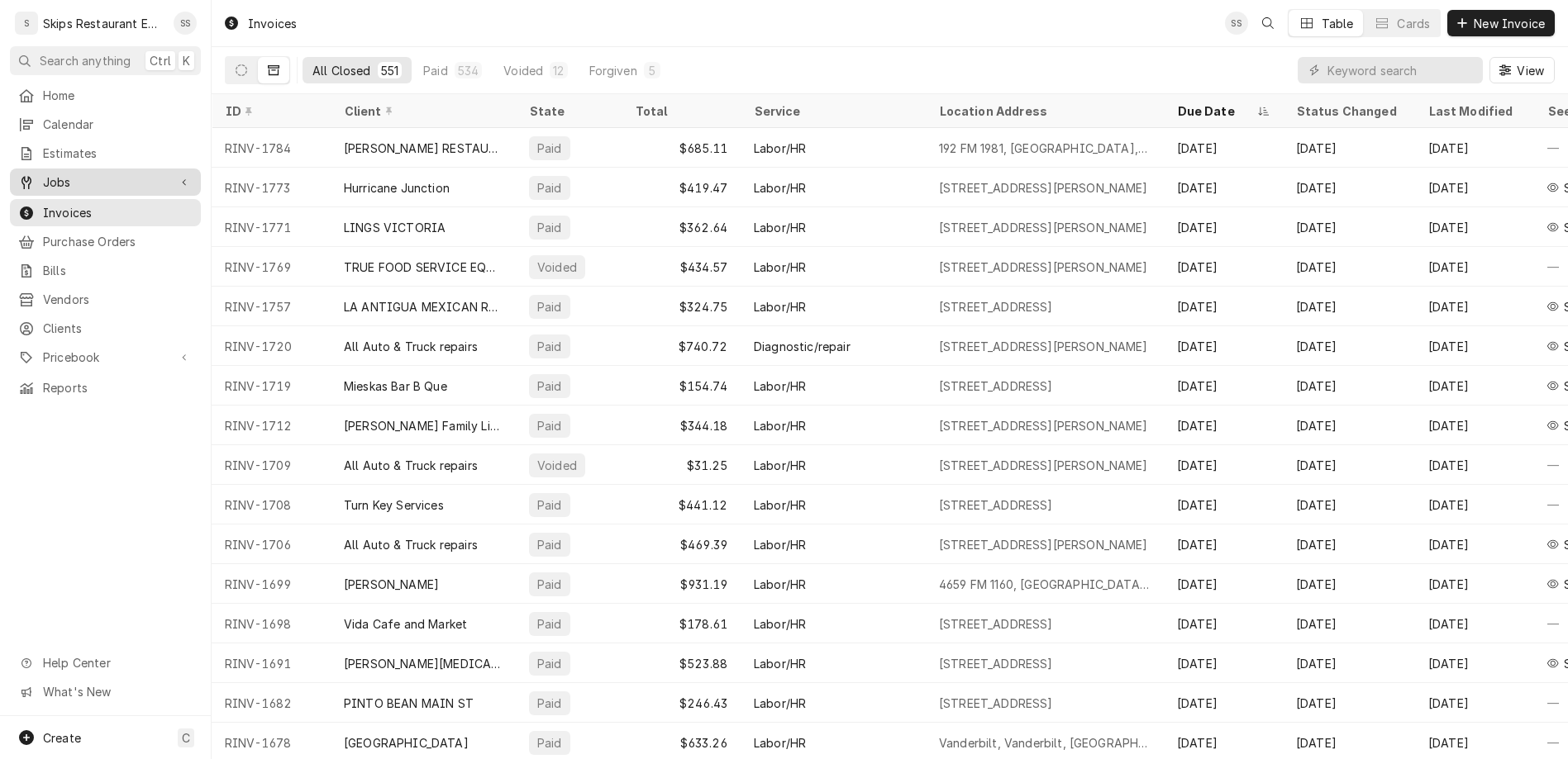
click at [49, 173] on span "Jobs" at bounding box center [104, 182] width 125 height 17
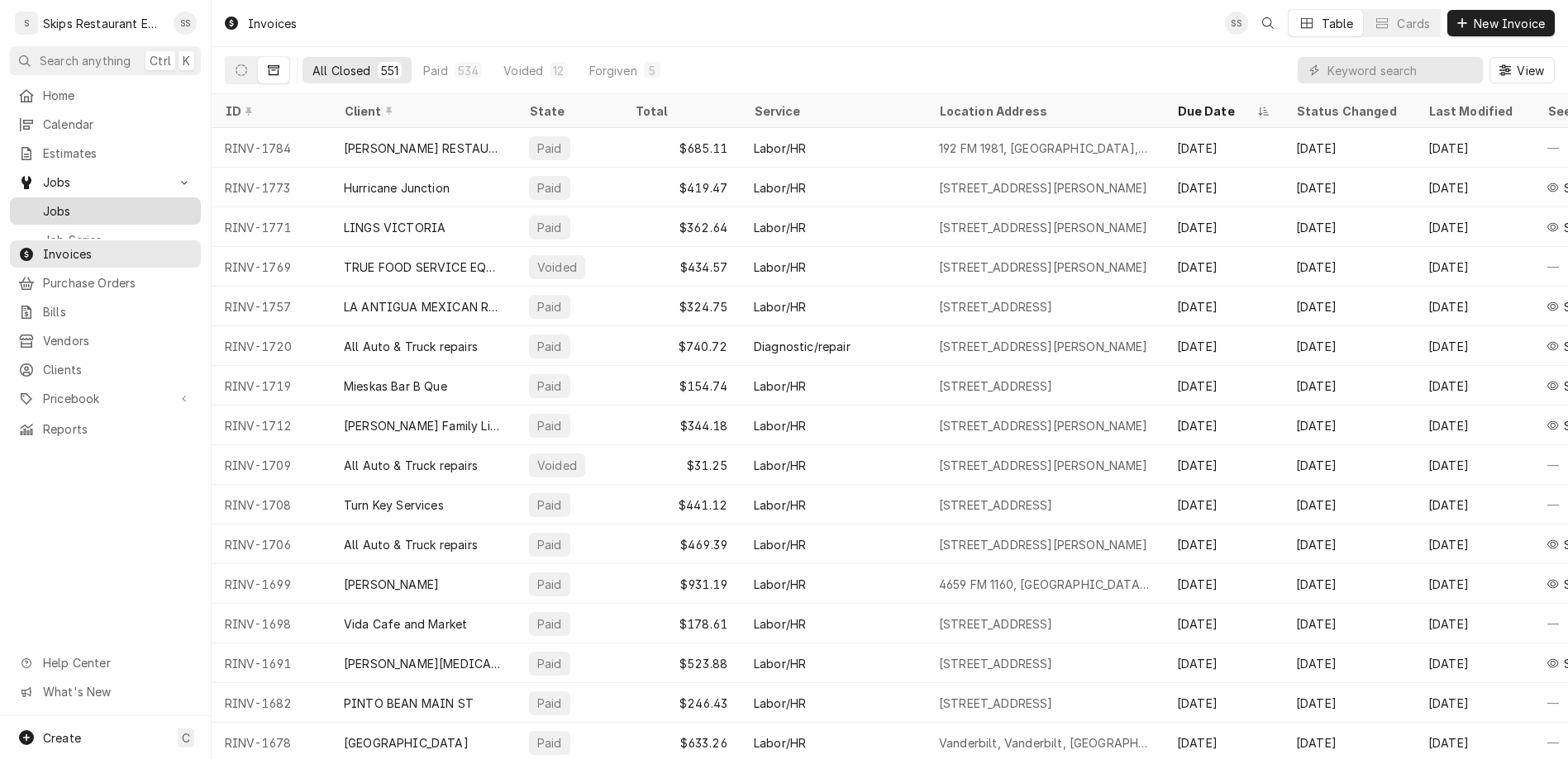
click at [43, 202] on span "Jobs" at bounding box center [117, 211] width 150 height 17
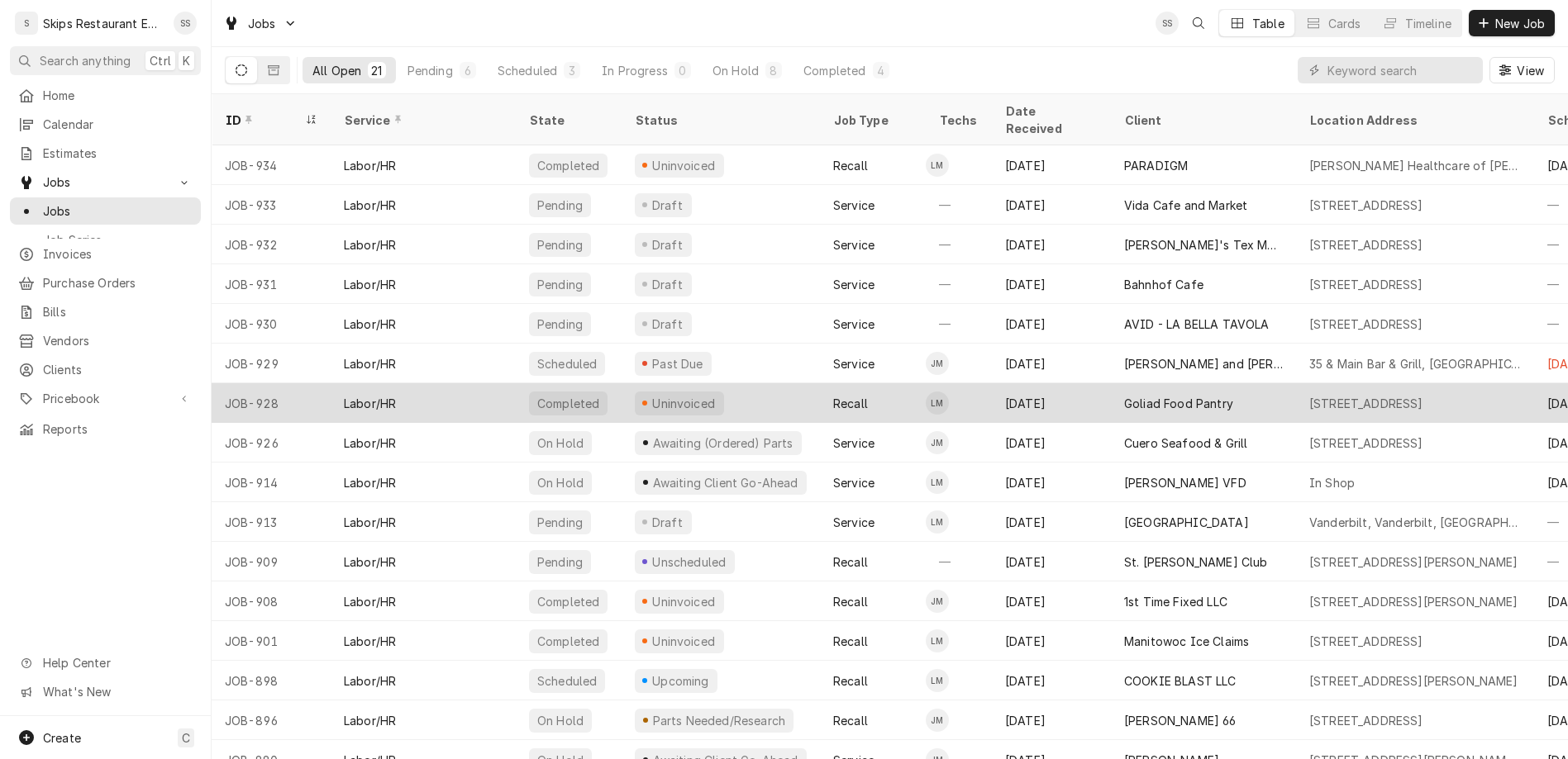
click at [1110, 383] on div "Goliad Food Pantry" at bounding box center [1202, 402] width 185 height 40
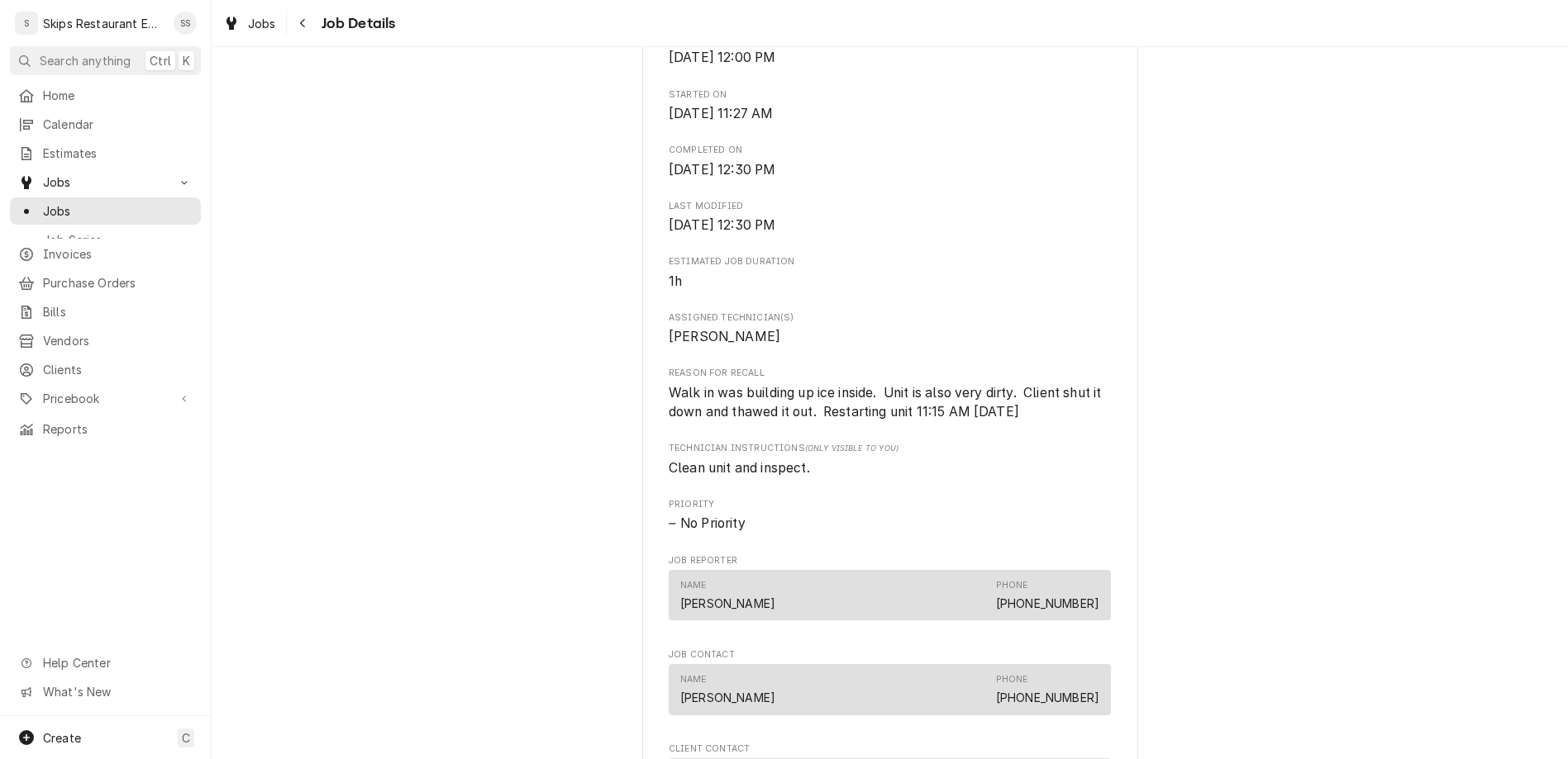
scroll to position [774, 0]
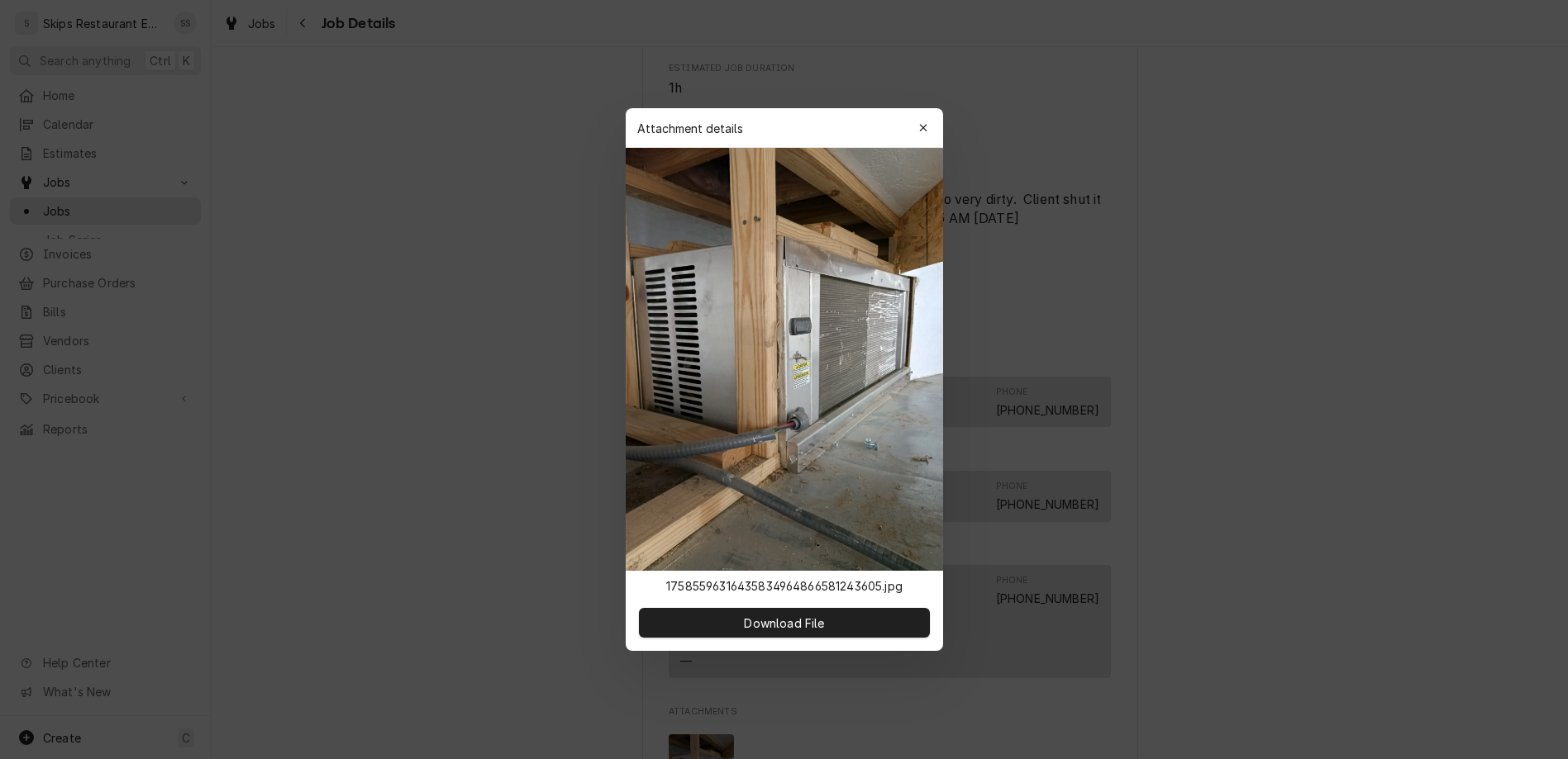
click at [795, 336] on img at bounding box center [784, 359] width 317 height 423
click at [781, 615] on span "Download File" at bounding box center [784, 624] width 87 height 17
click at [918, 133] on icon "button" at bounding box center [922, 128] width 9 height 12
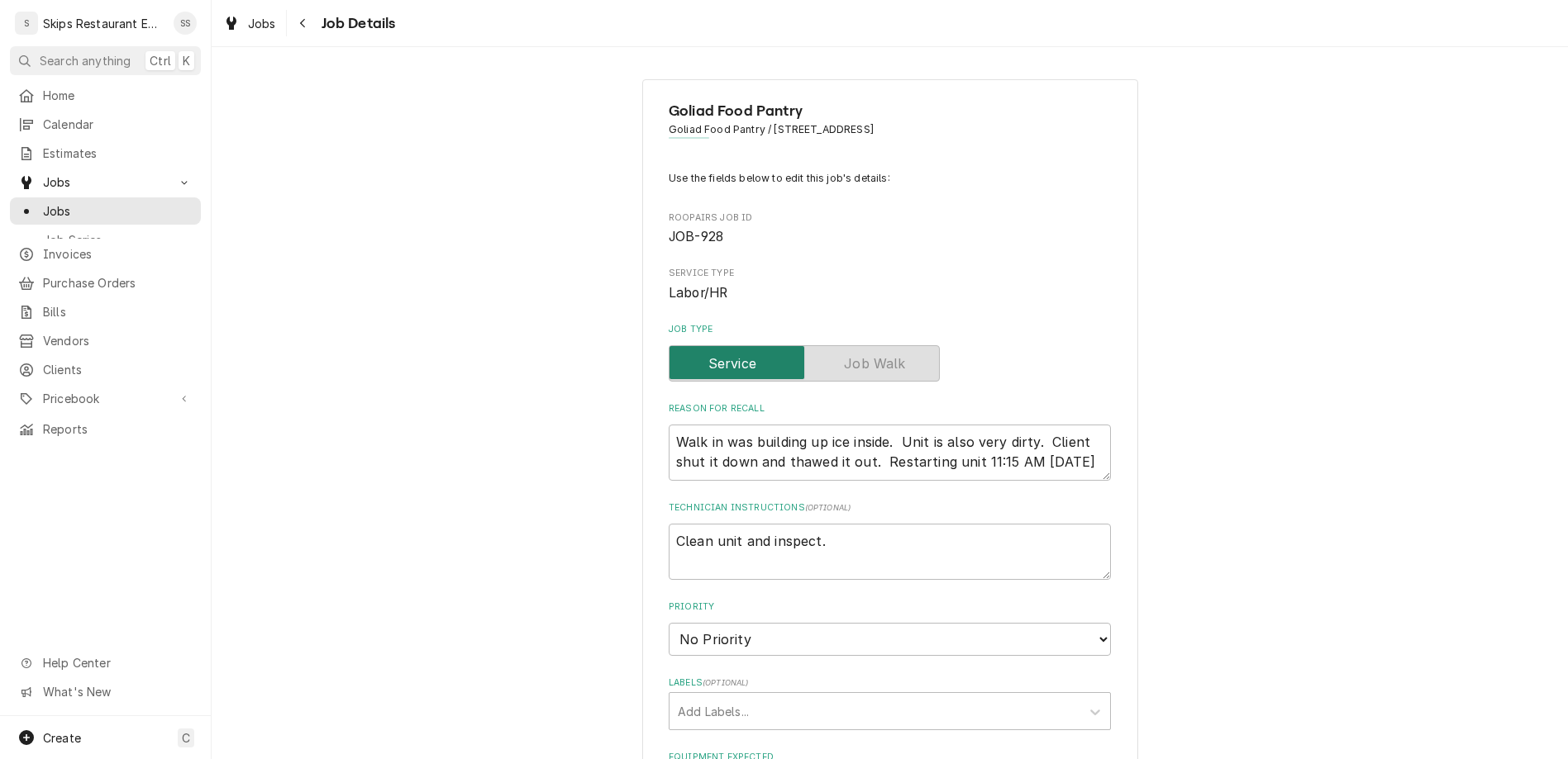
type textarea "x"
click at [43, 202] on span "Jobs" at bounding box center [117, 211] width 150 height 17
